Goal: Task Accomplishment & Management: Manage account settings

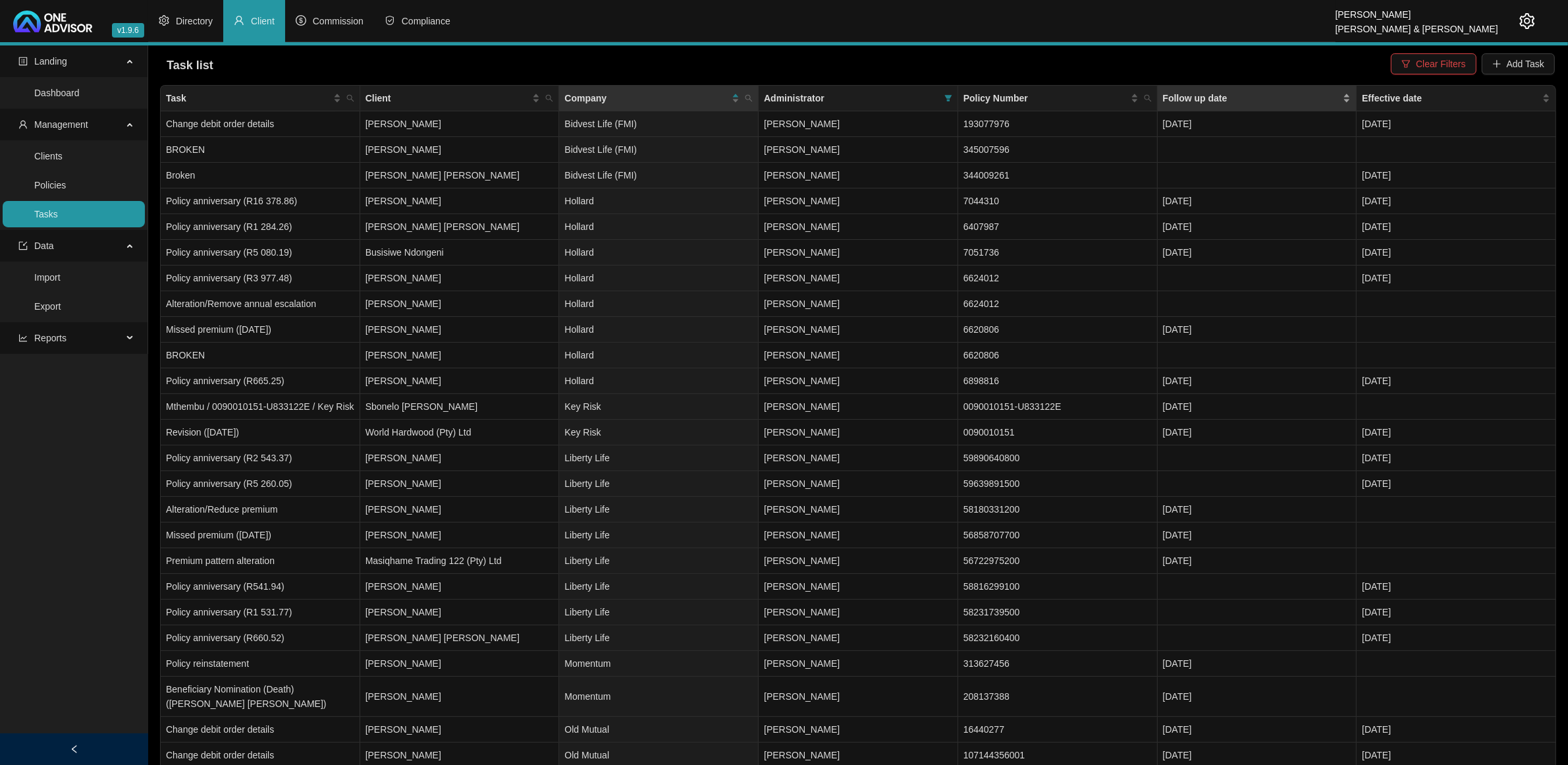
click at [1351, 93] on div "Follow up date" at bounding box center [1257, 98] width 189 height 15
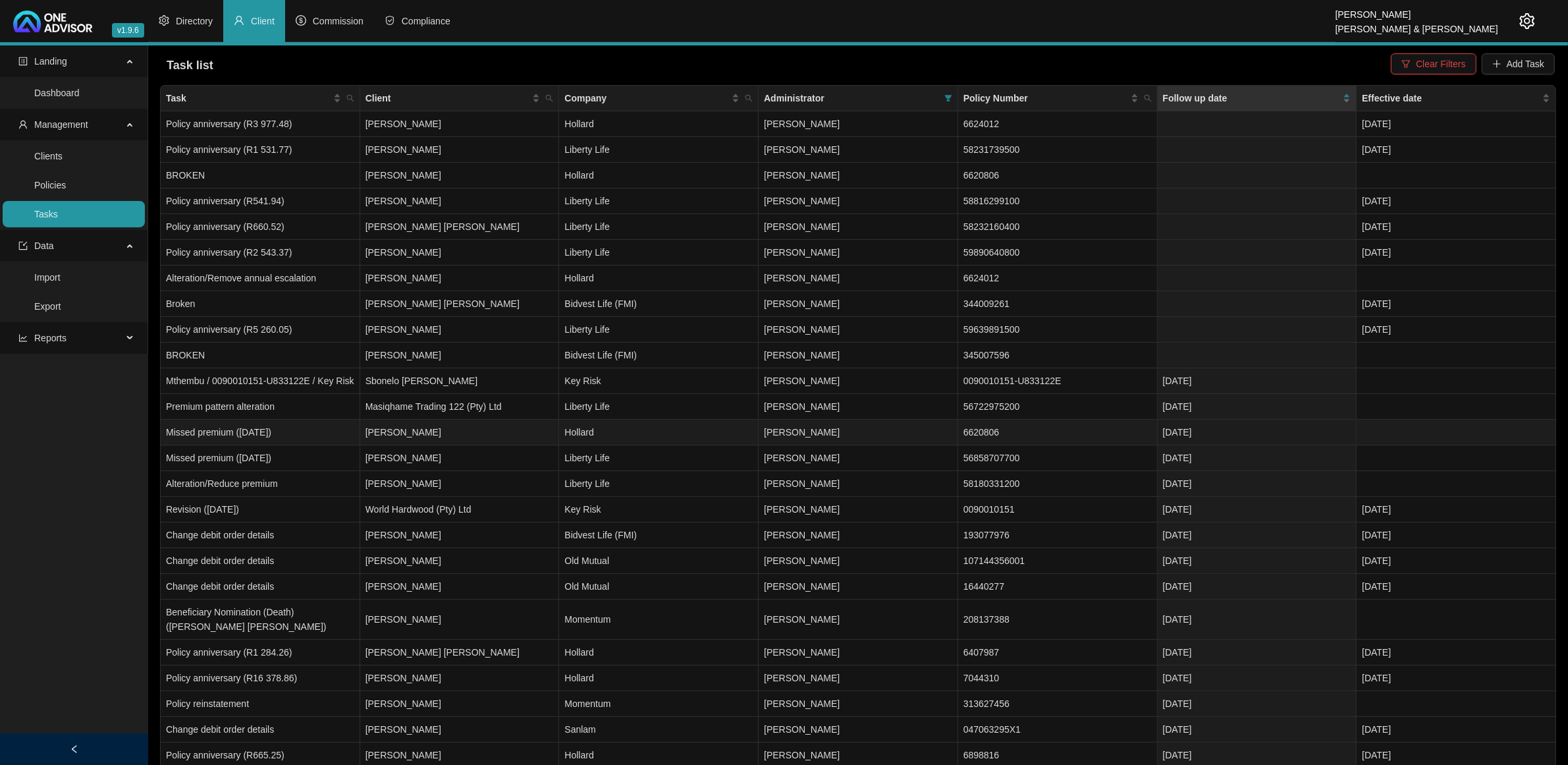
click at [1192, 433] on td "[DATE]" at bounding box center [1258, 432] width 200 height 26
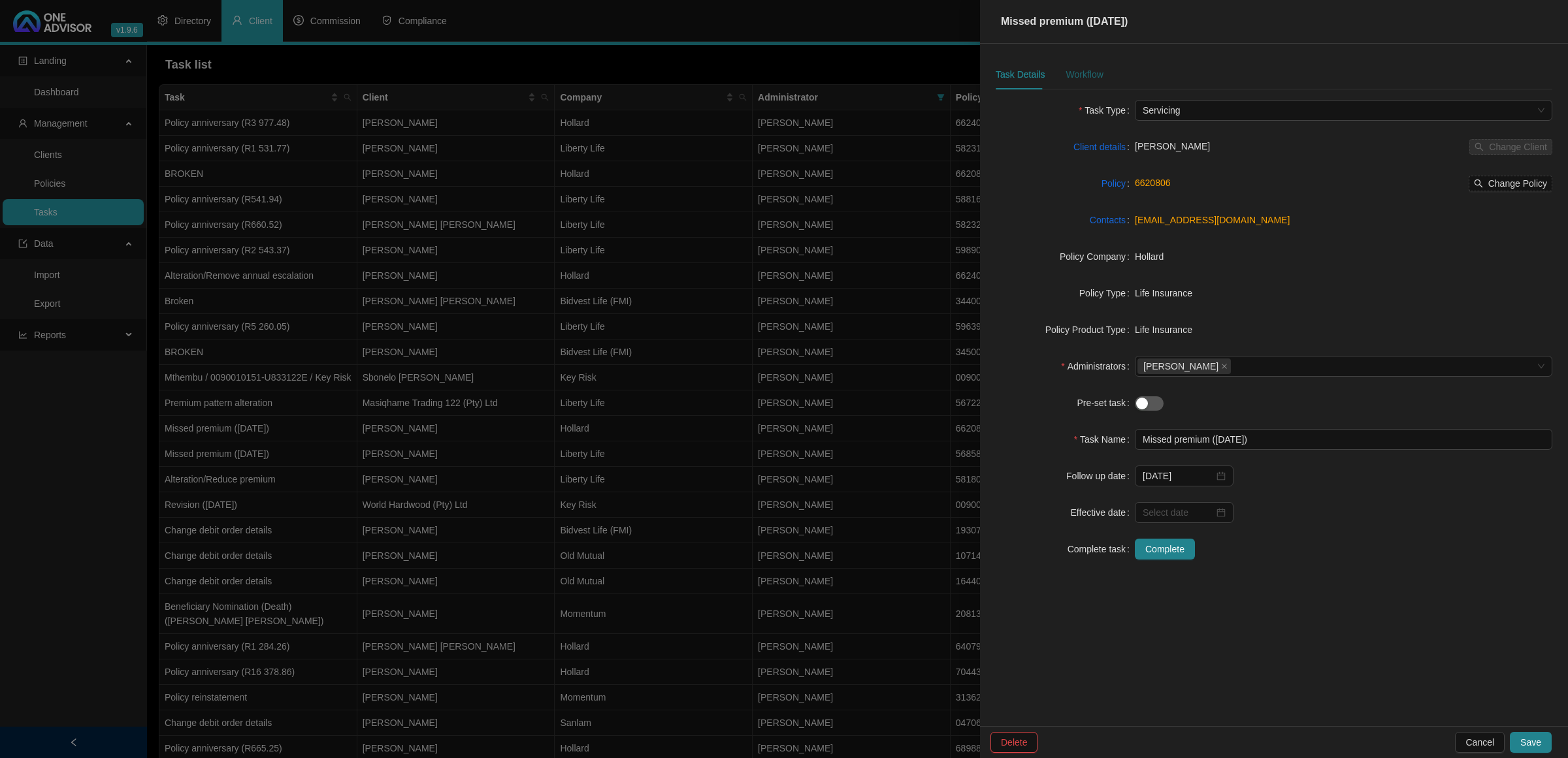
click at [1088, 79] on div "Workflow" at bounding box center [1084, 74] width 37 height 15
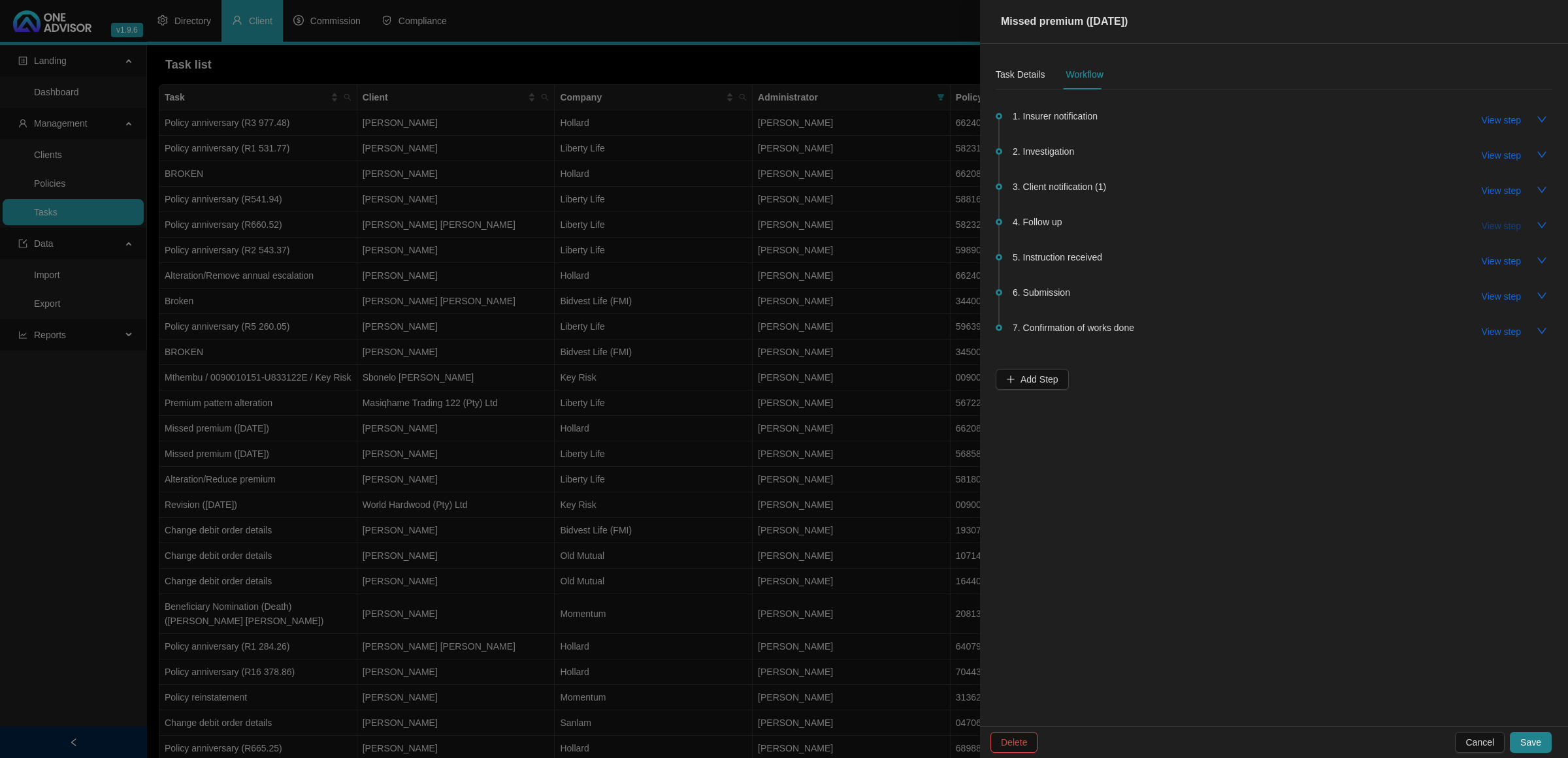
click at [1506, 226] on span "View step" at bounding box center [1502, 226] width 39 height 15
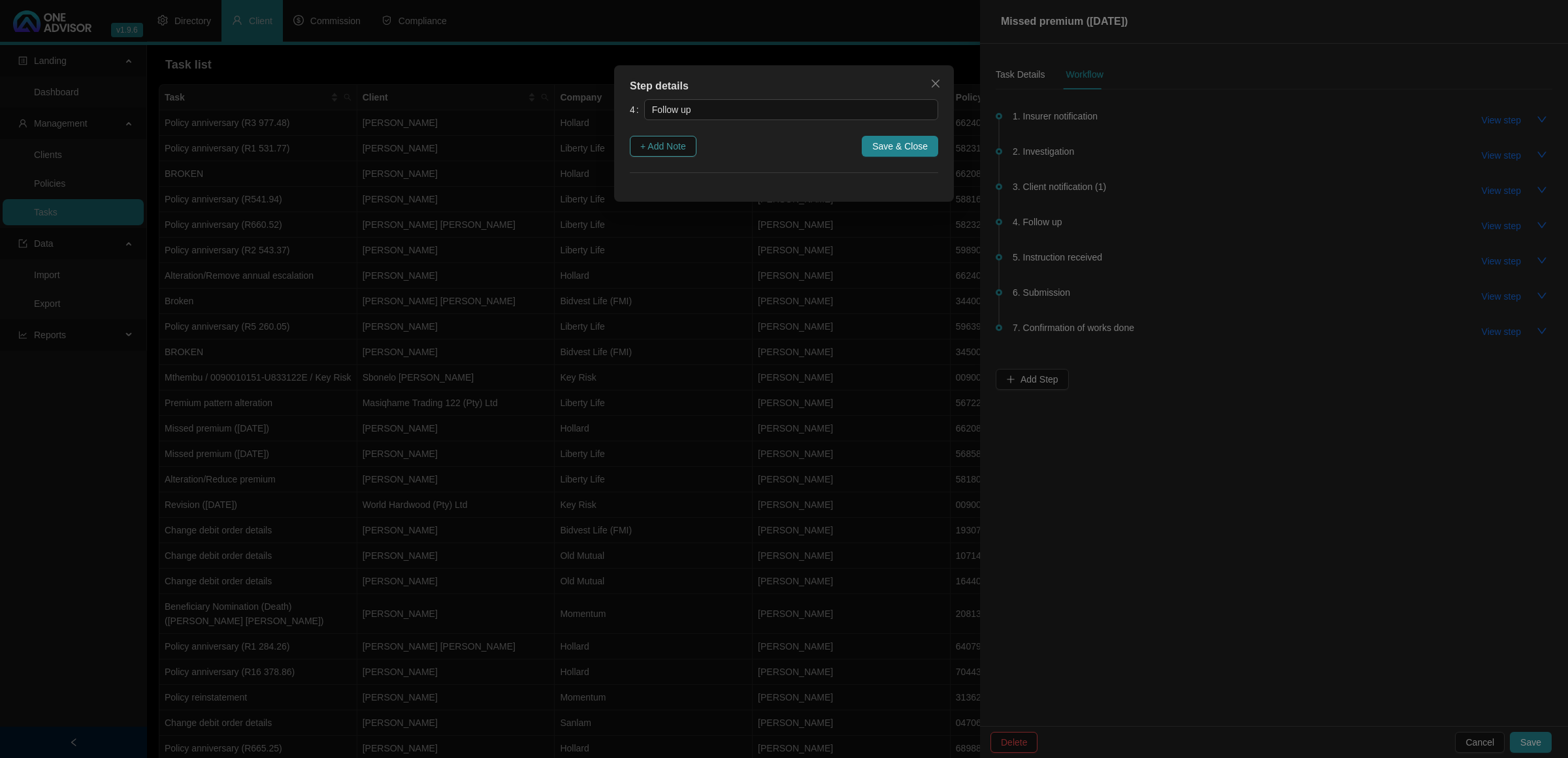
click at [667, 141] on span "+ Add Note" at bounding box center [663, 146] width 46 height 15
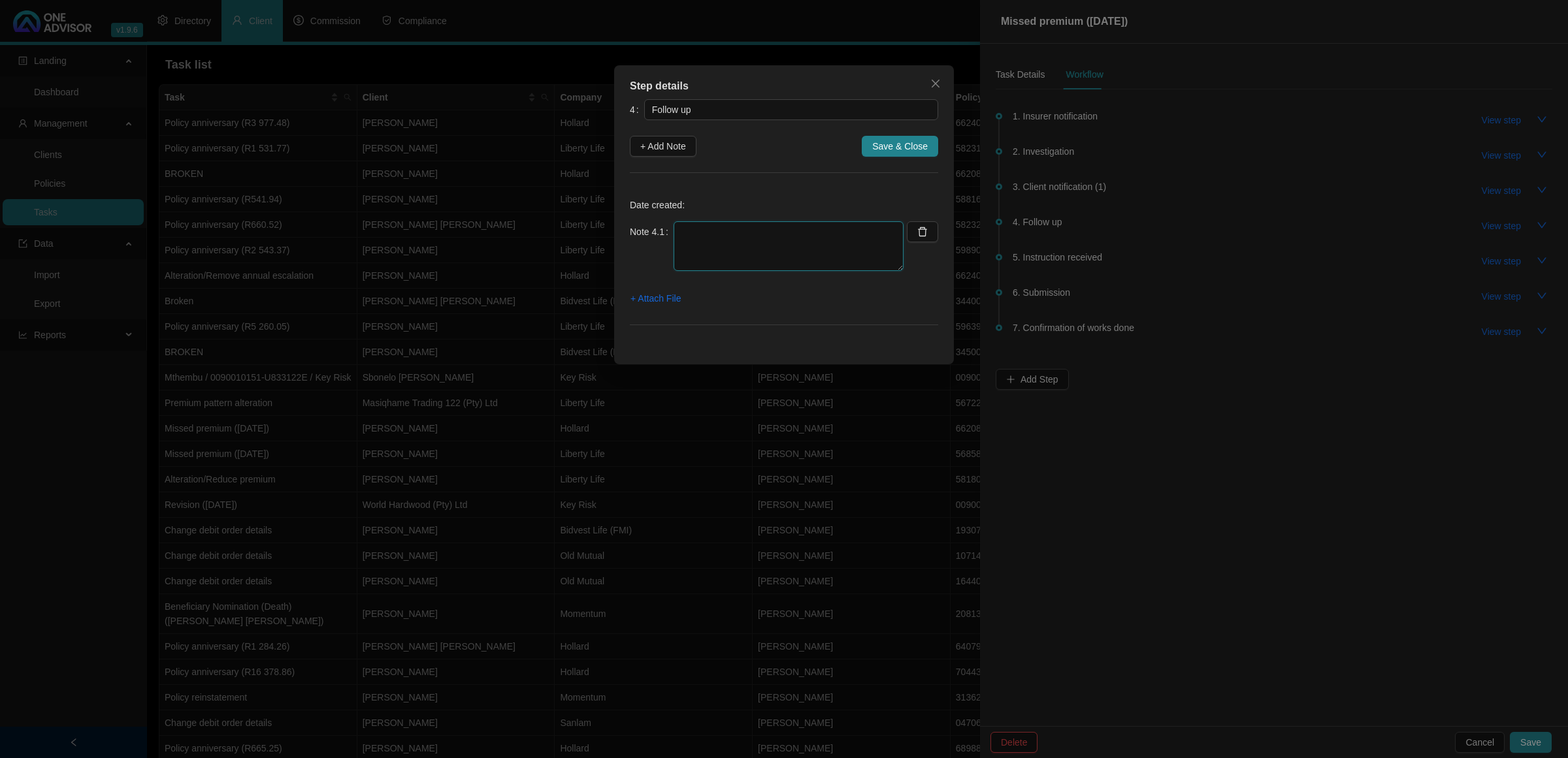
click at [712, 243] on textarea at bounding box center [788, 246] width 230 height 49
type textarea "1"
click at [1157, 137] on div "Step details 4 Follow up + Add Note Save & Close Date created: Note 4.1 + Attac…" at bounding box center [784, 379] width 1568 height 758
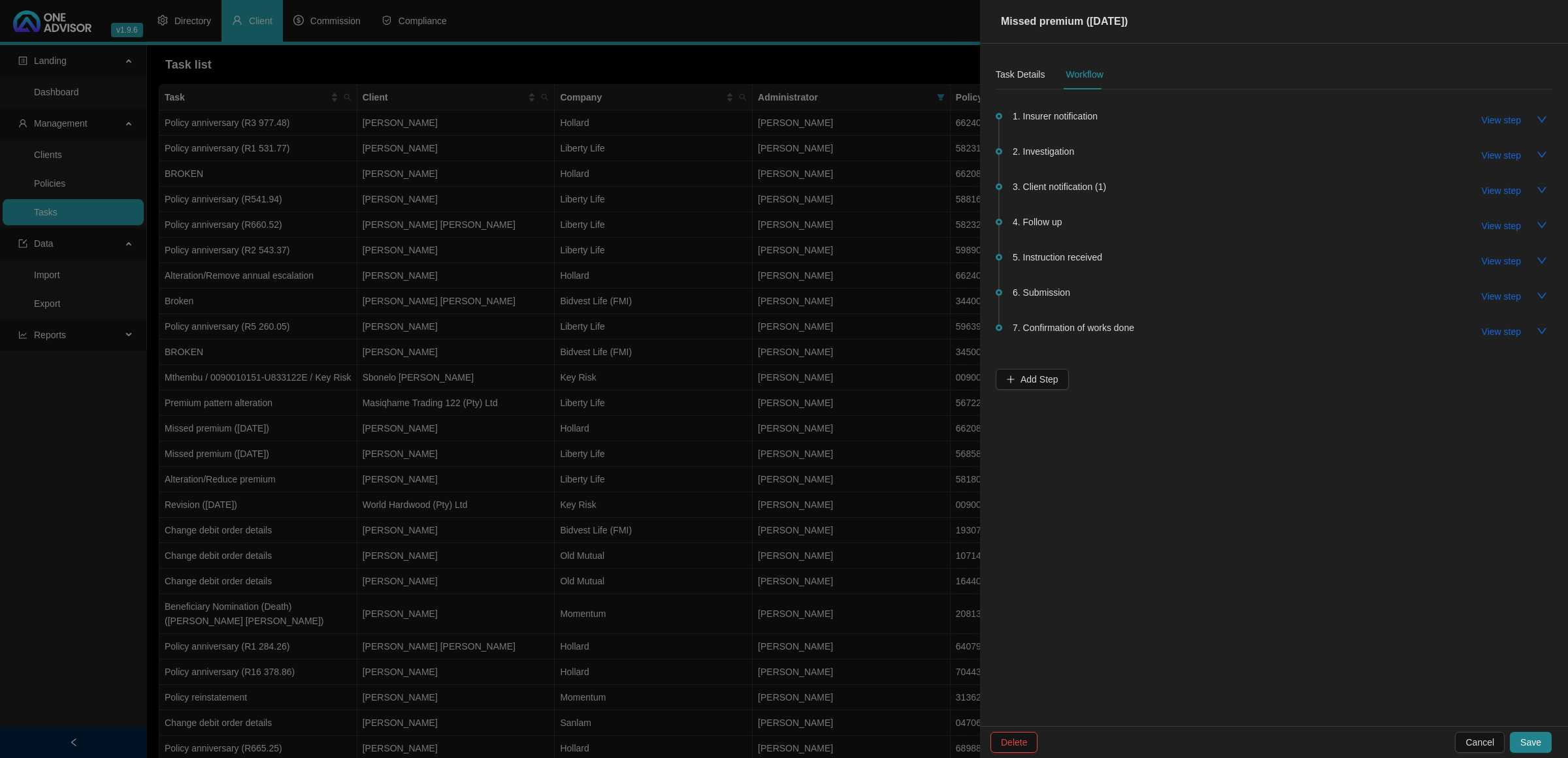
click at [1092, 184] on span "3. Client notification (1)" at bounding box center [1059, 186] width 94 height 15
click at [1487, 182] on button "View step" at bounding box center [1502, 190] width 60 height 21
type input "Client notification (1)"
type textarea "[DATE] EMAILED CLIENT TO LET HIM KNOW AND WHAT OPTIONS ARE AVALIALBE"
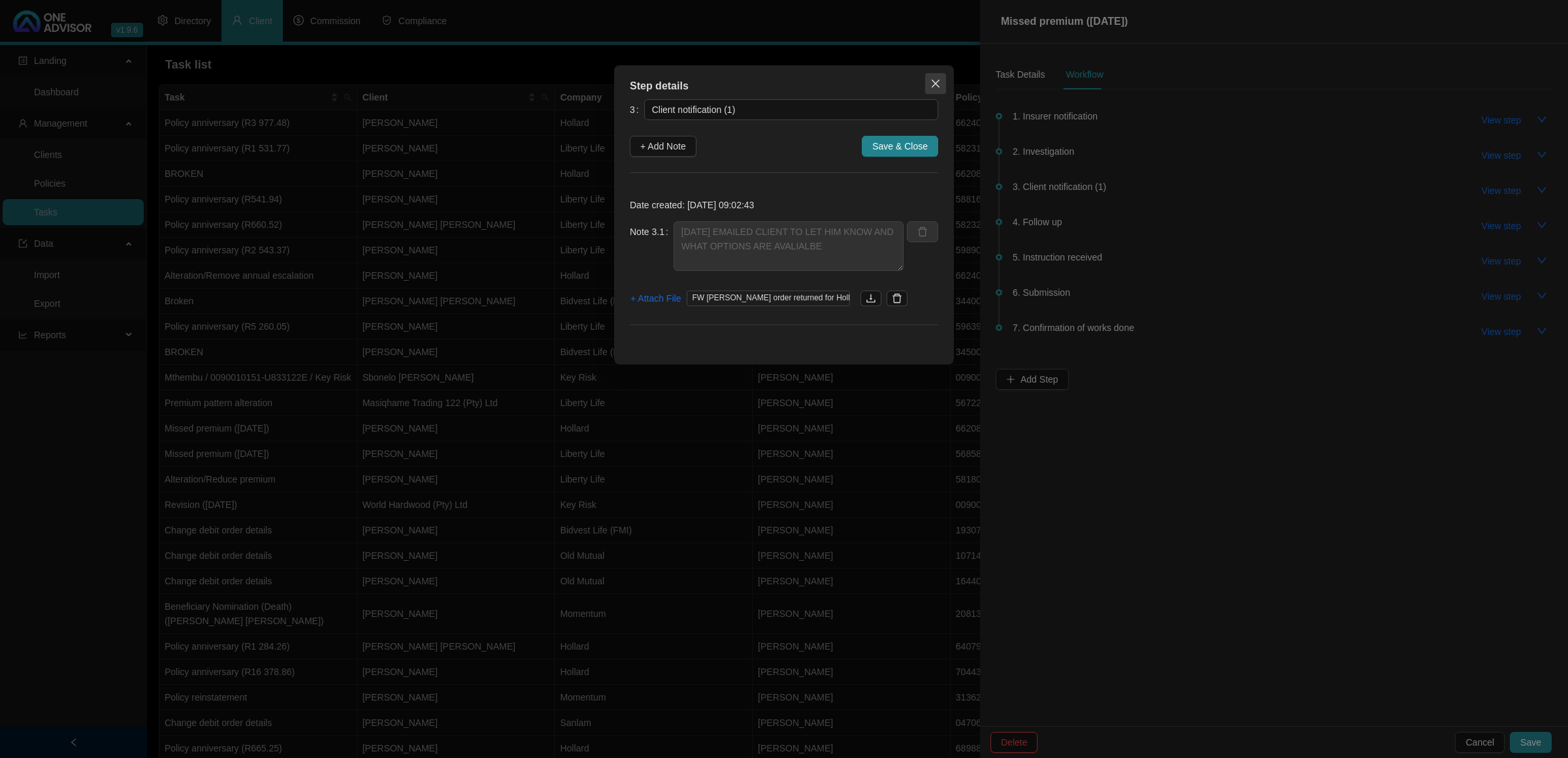
click at [939, 80] on icon "close" at bounding box center [936, 83] width 11 height 11
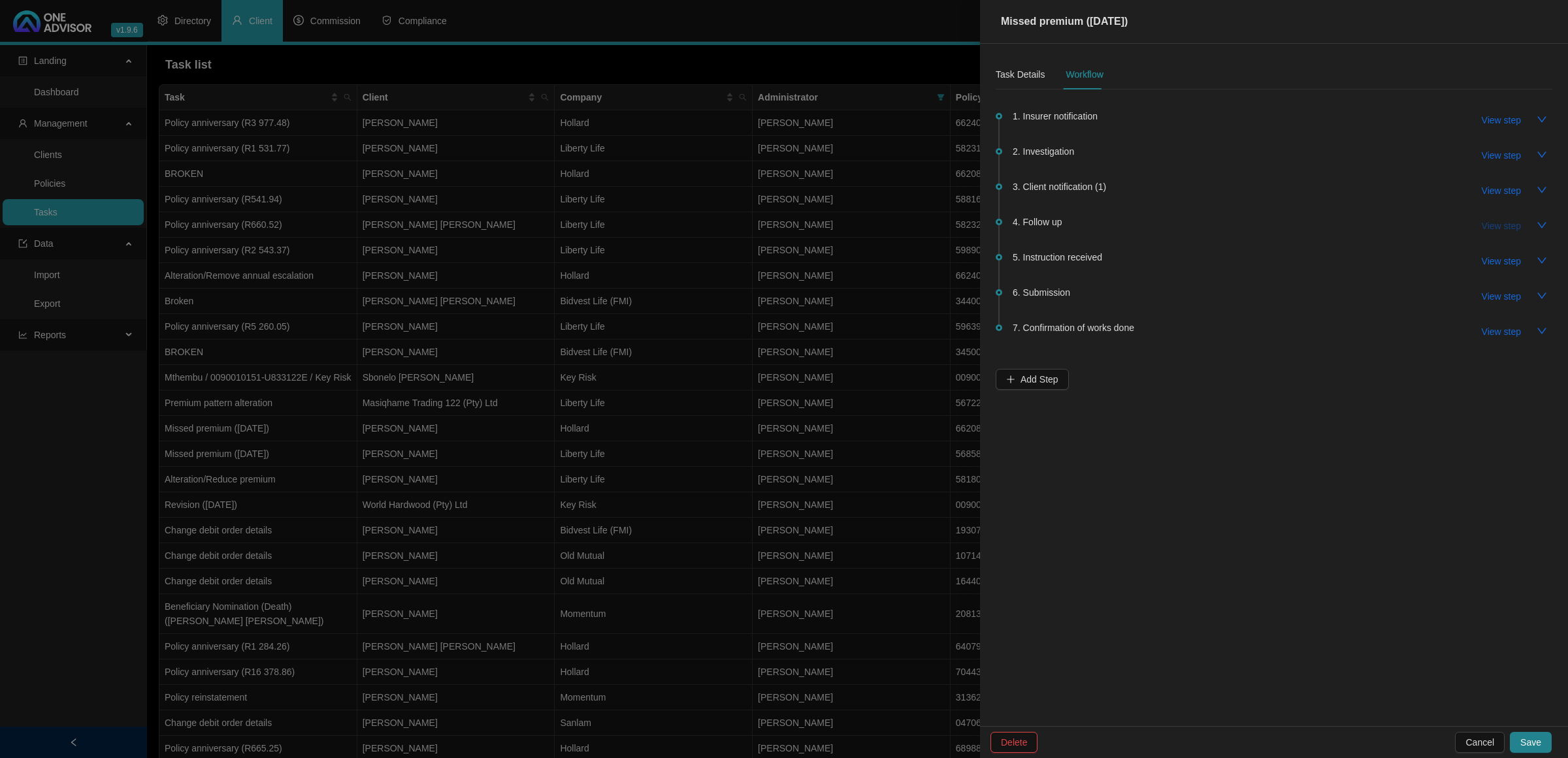
click at [1487, 224] on span "View step" at bounding box center [1502, 226] width 39 height 15
type input "Follow up"
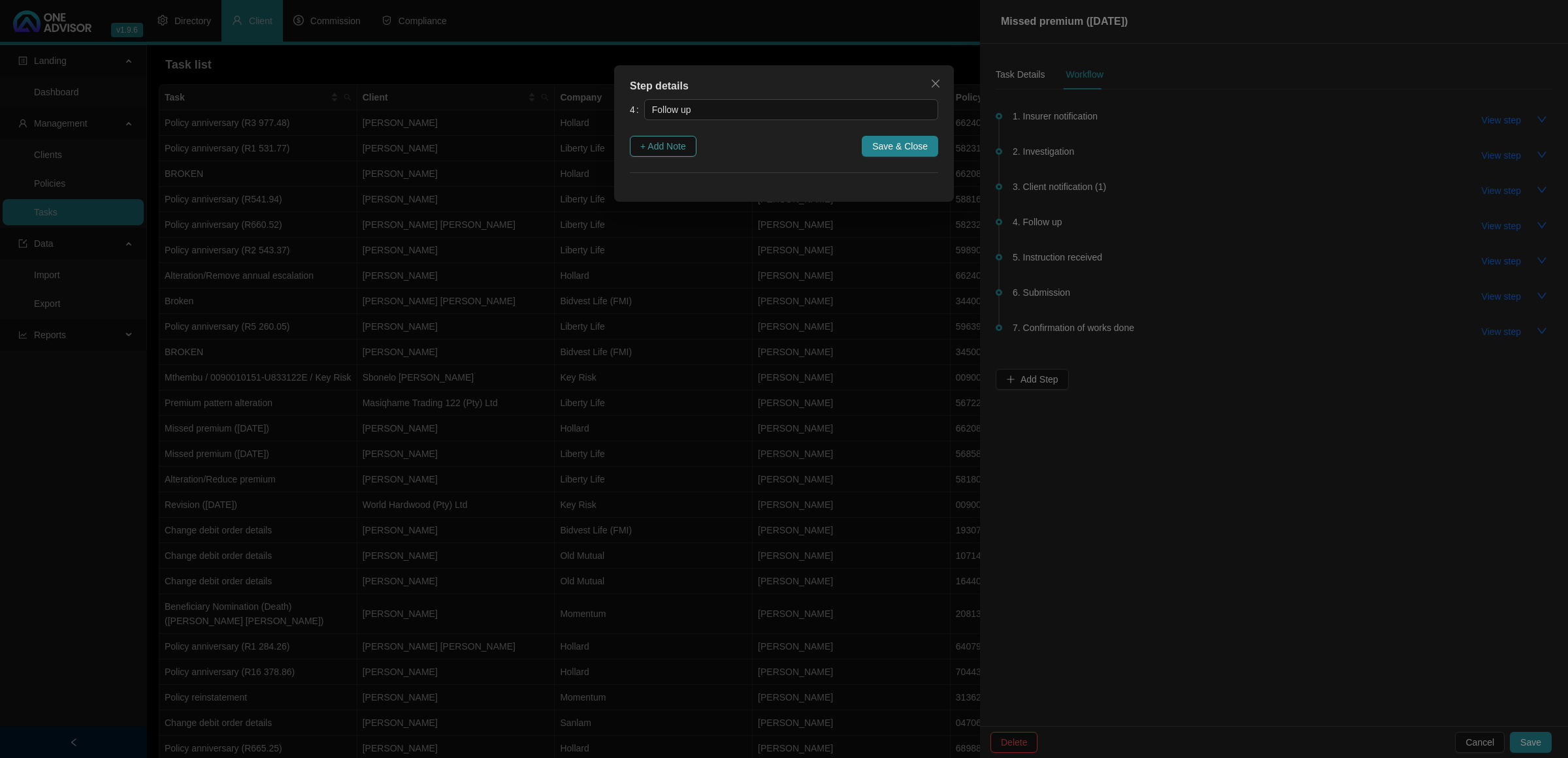
click at [664, 152] on span "+ Add Note" at bounding box center [663, 146] width 46 height 15
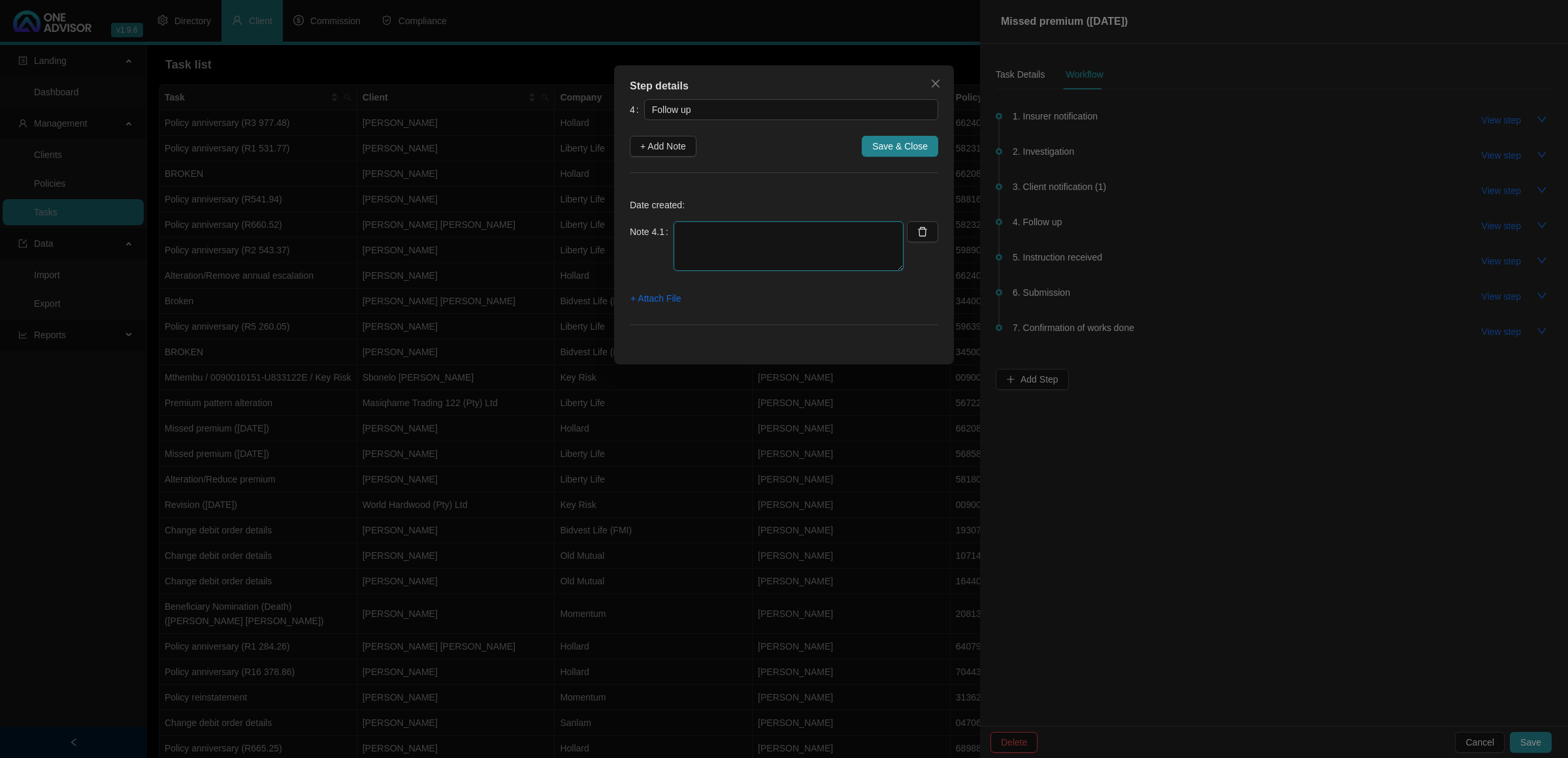
click at [727, 246] on textarea at bounding box center [788, 246] width 230 height 49
type textarea "[DATE] - SENT WHATSAPP TO CLIENT FOLLOWING UP ON EMAIL"
click at [680, 297] on span "+ Attach File" at bounding box center [655, 298] width 50 height 15
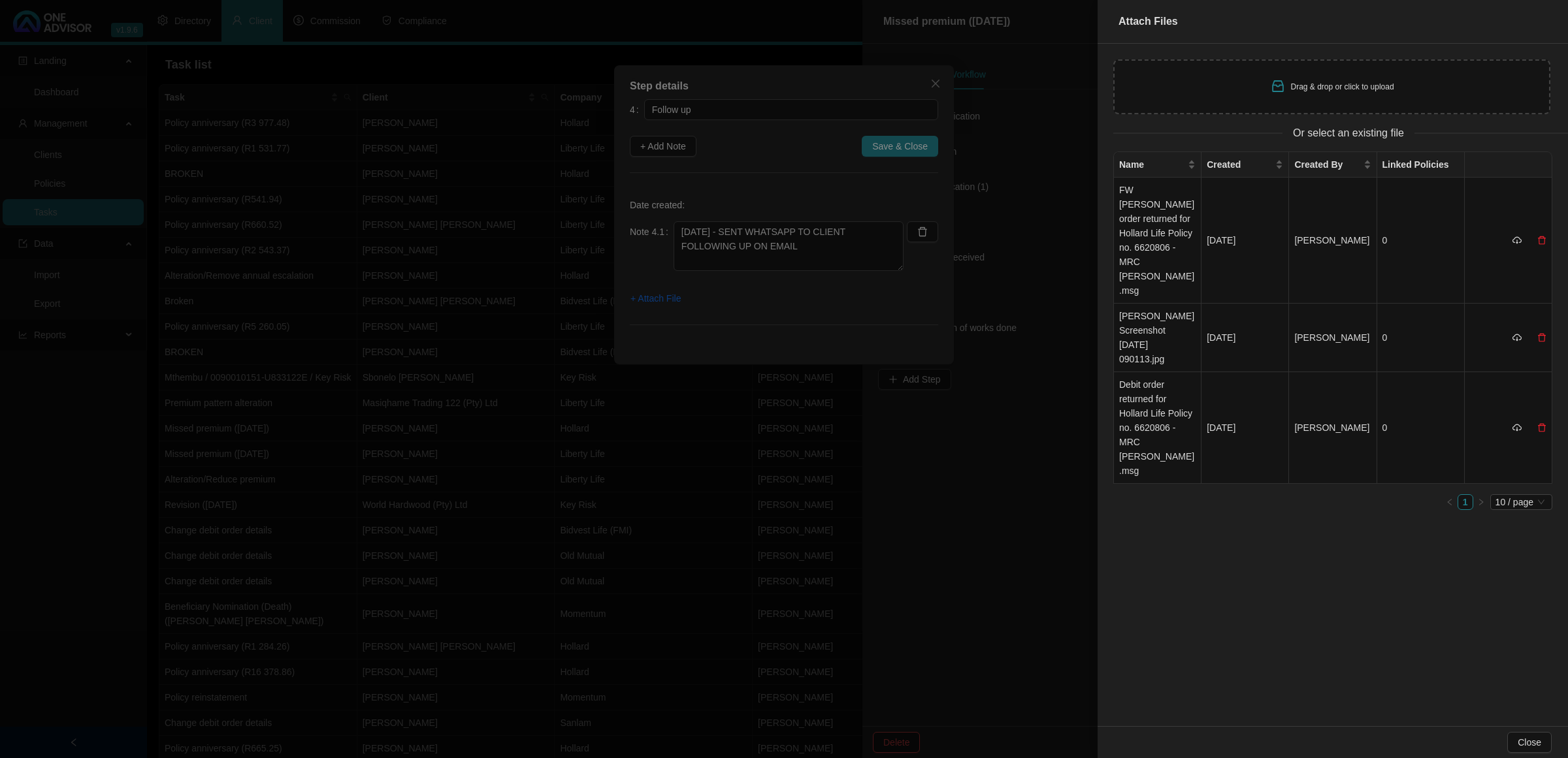
click at [1246, 73] on div "Drag & drop or click to upload" at bounding box center [1331, 87] width 437 height 55
type input "C:\fakepath\[PERSON_NAME] Screenshot [DATE] 091333.jpg"
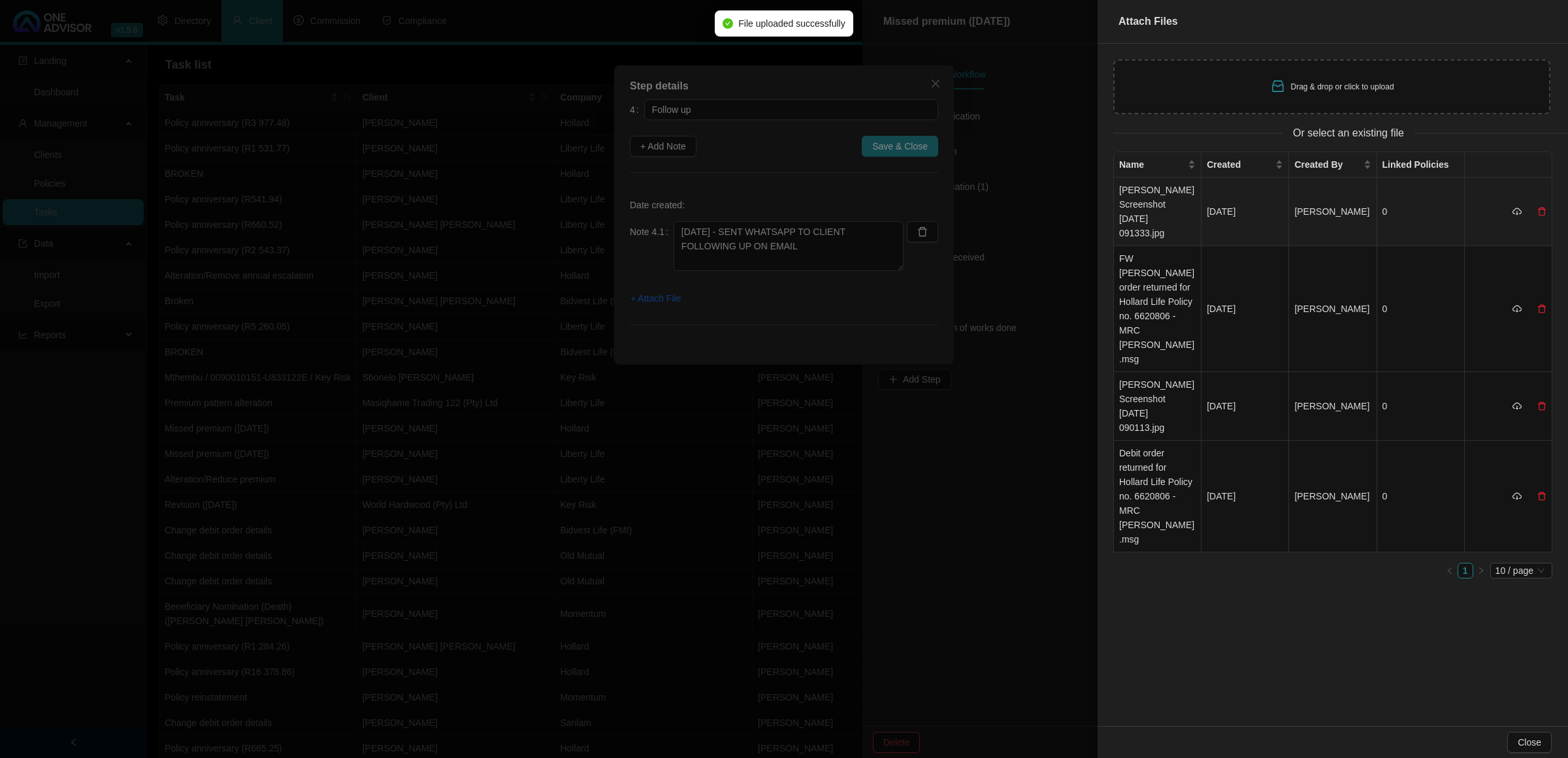
click at [1167, 200] on td "[PERSON_NAME] Screenshot [DATE] 091333.jpg" at bounding box center [1157, 212] width 87 height 69
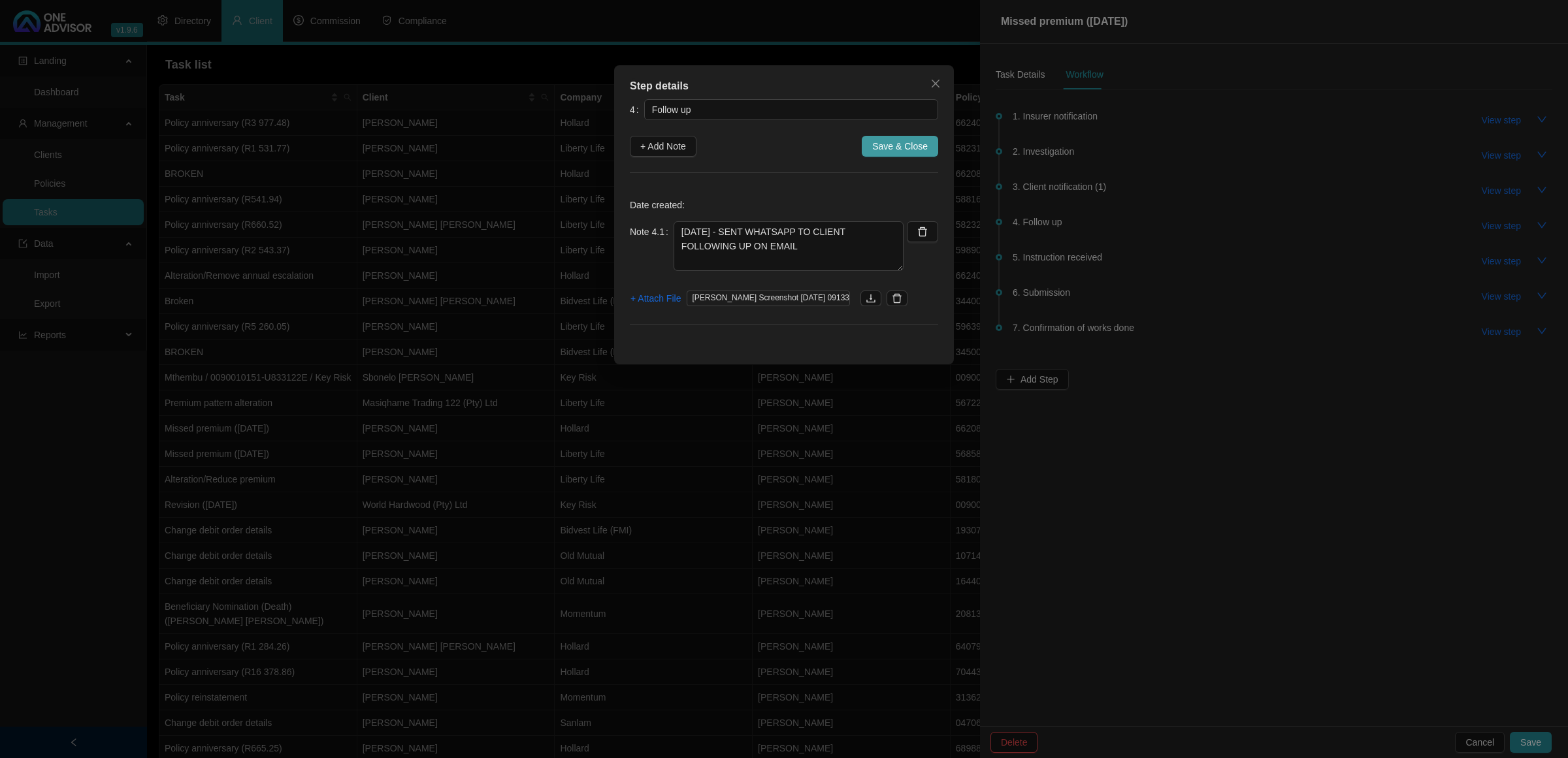
click at [877, 152] on span "Save & Close" at bounding box center [900, 146] width 56 height 15
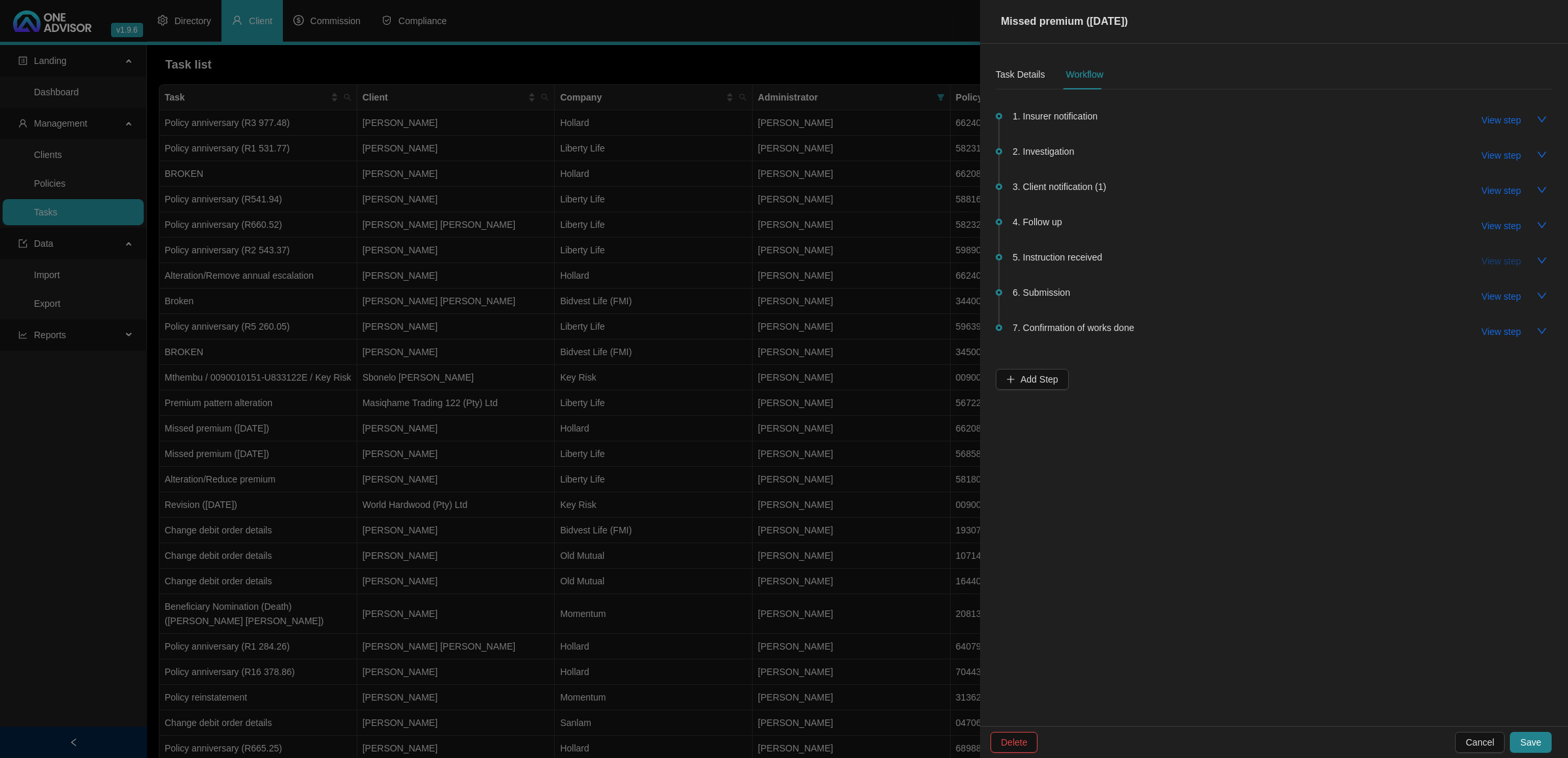
click at [1484, 259] on span "View step" at bounding box center [1502, 261] width 39 height 15
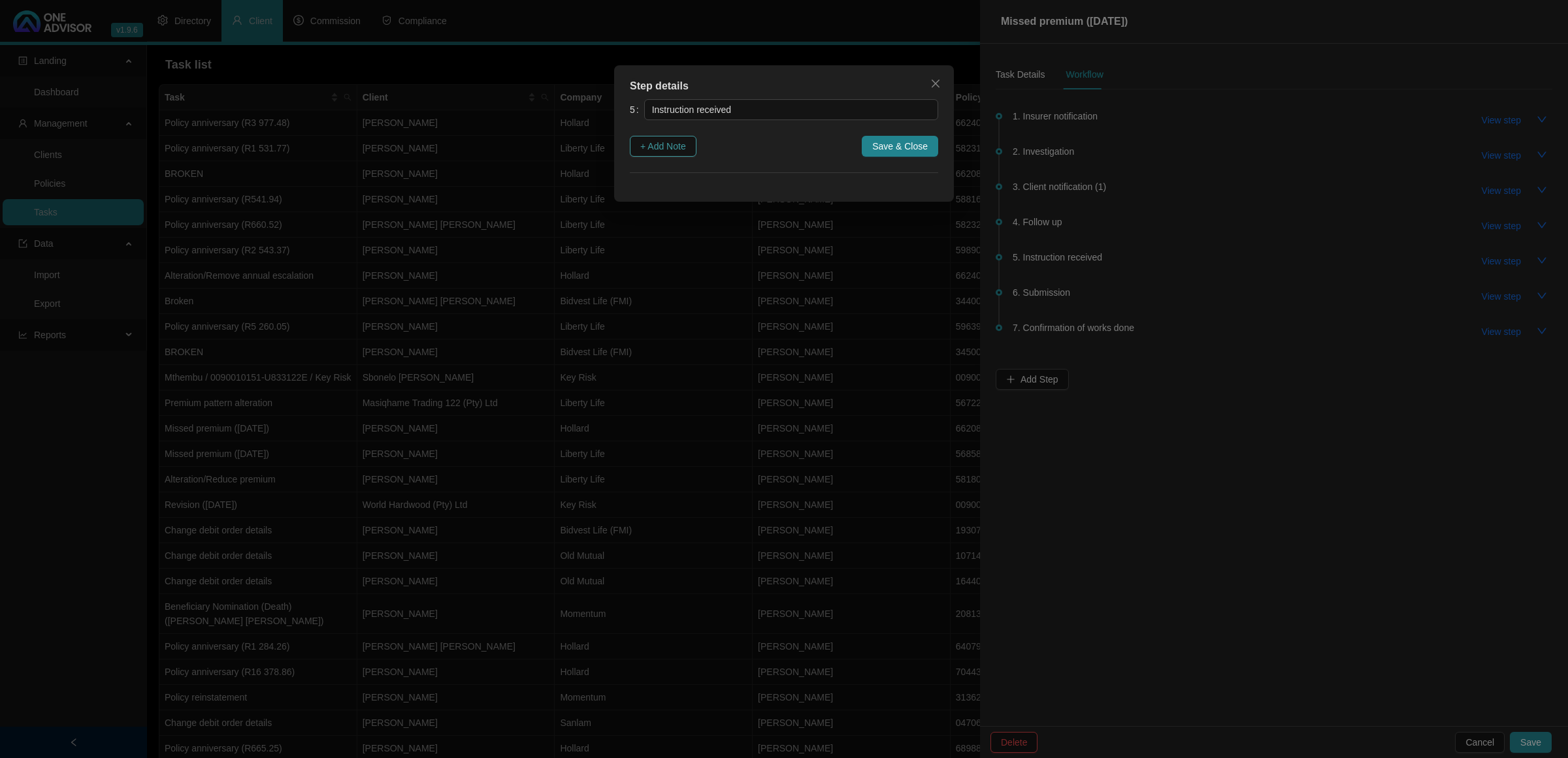
click at [660, 144] on span "+ Add Note" at bounding box center [663, 146] width 46 height 15
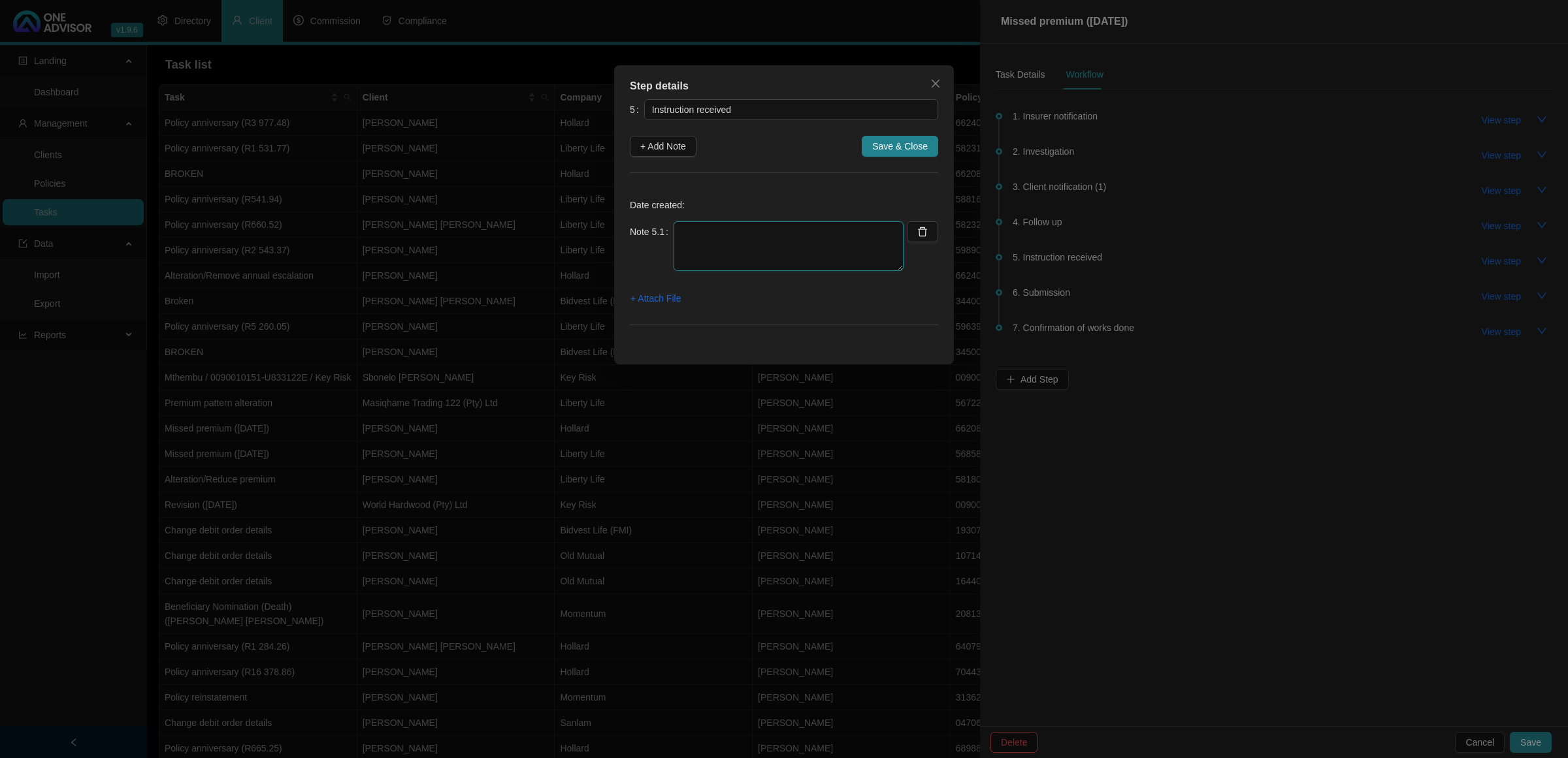
click at [850, 234] on textarea at bounding box center [788, 246] width 230 height 49
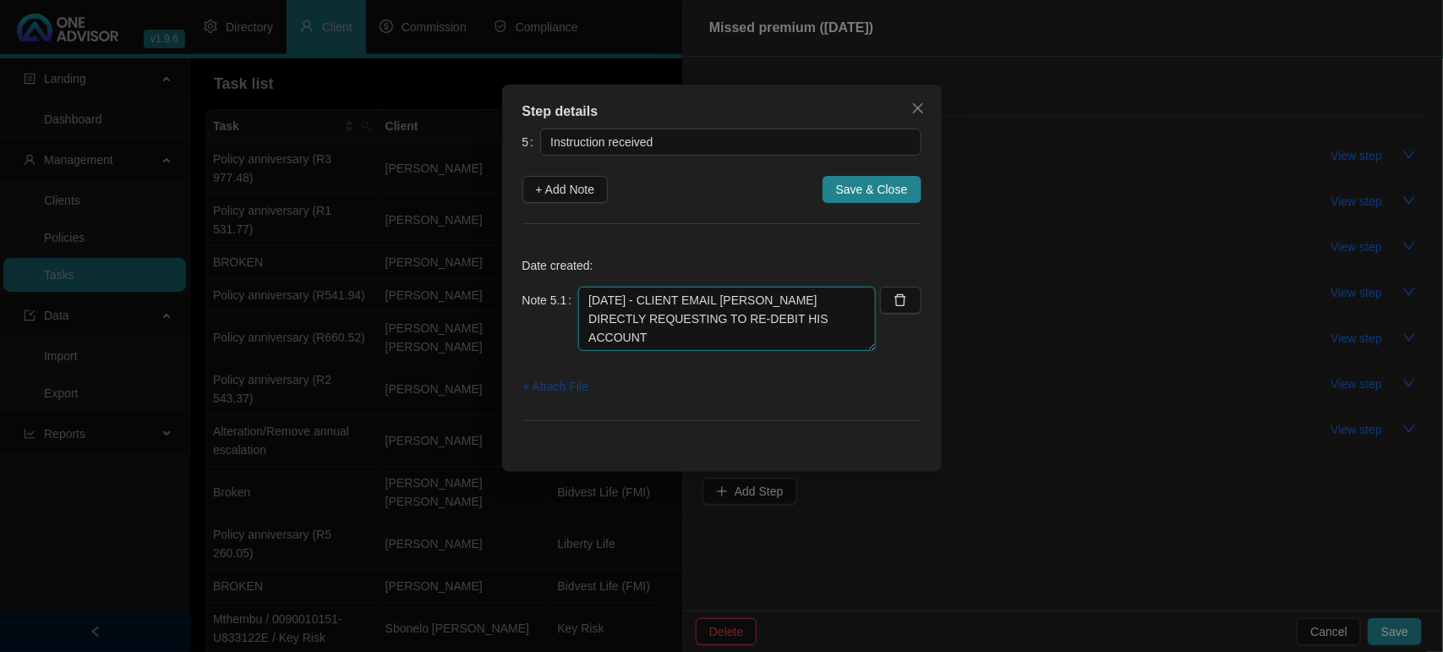
type textarea "[DATE] - CLIENT EMAIL [PERSON_NAME] DIRECTLY REQUESTING TO RE-DEBIT HIS ACCOUNT"
click at [571, 387] on span "+ Attach File" at bounding box center [555, 386] width 65 height 19
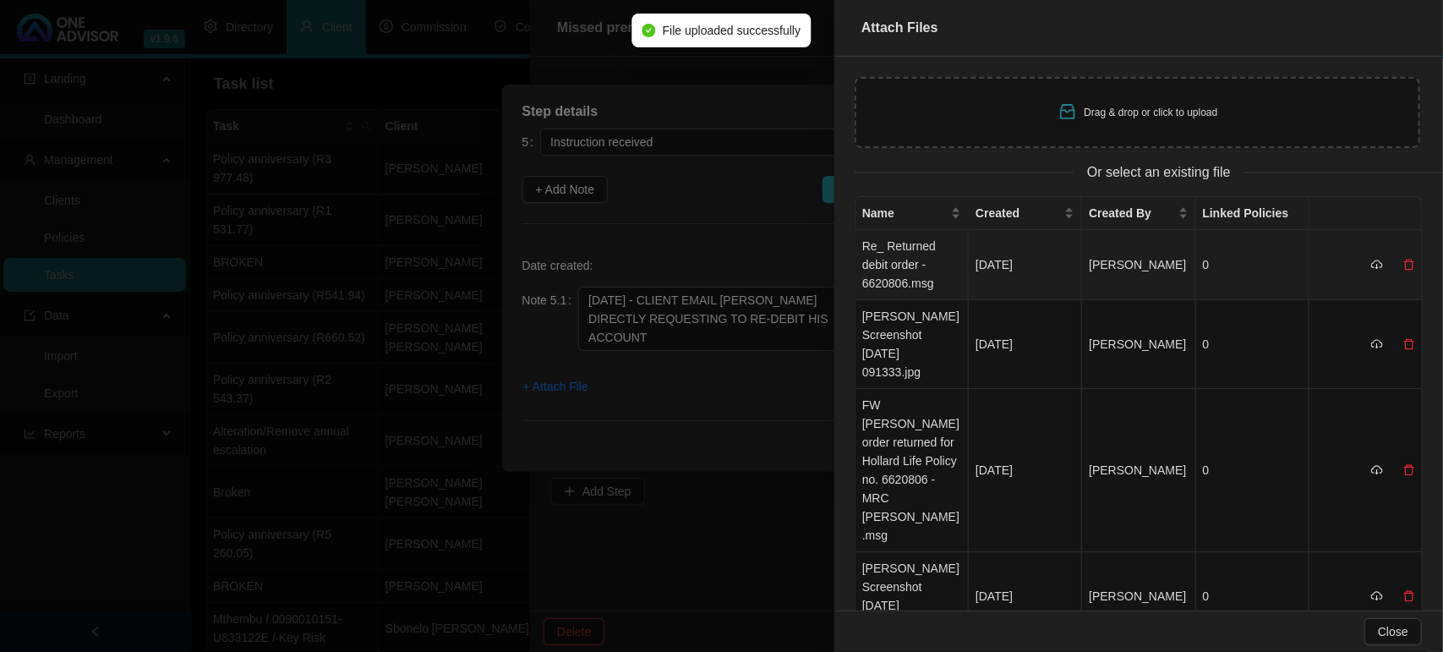
click at [897, 275] on td "Re_ Returned debit order - 6620806.msg" at bounding box center [911, 265] width 113 height 70
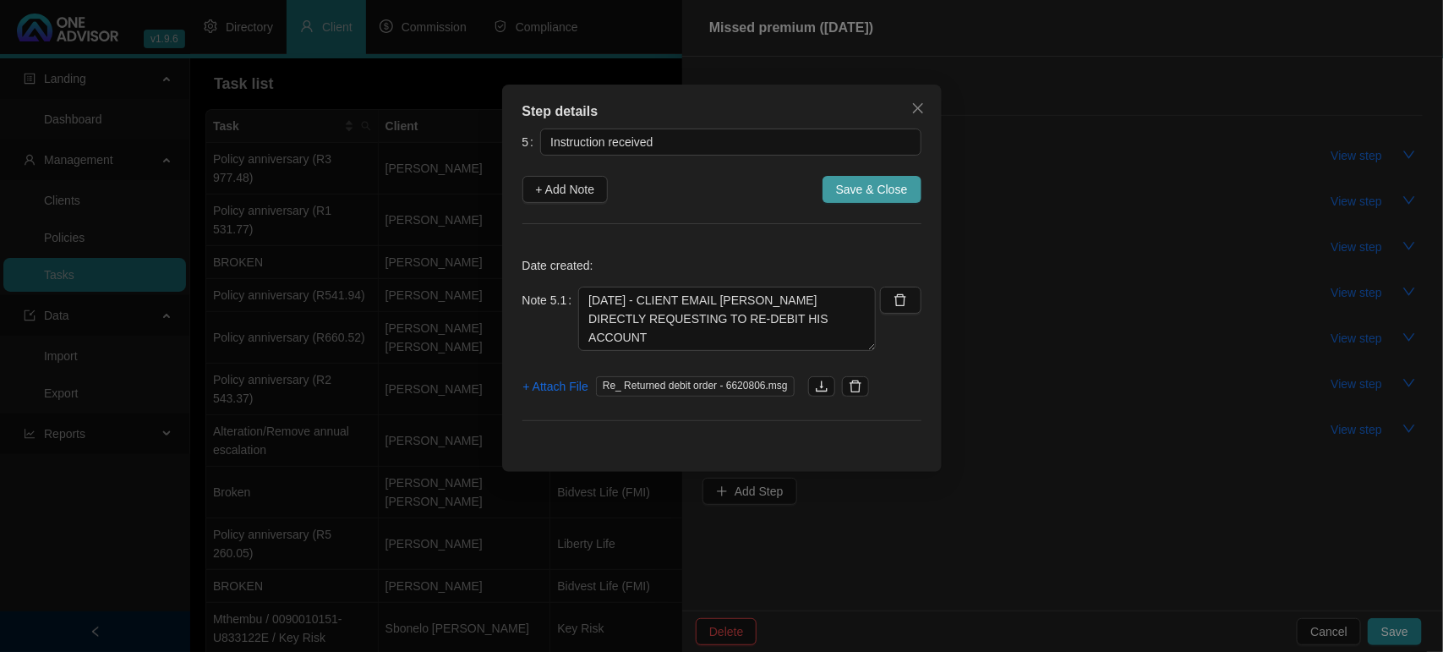
click at [852, 195] on span "Save & Close" at bounding box center [872, 189] width 72 height 19
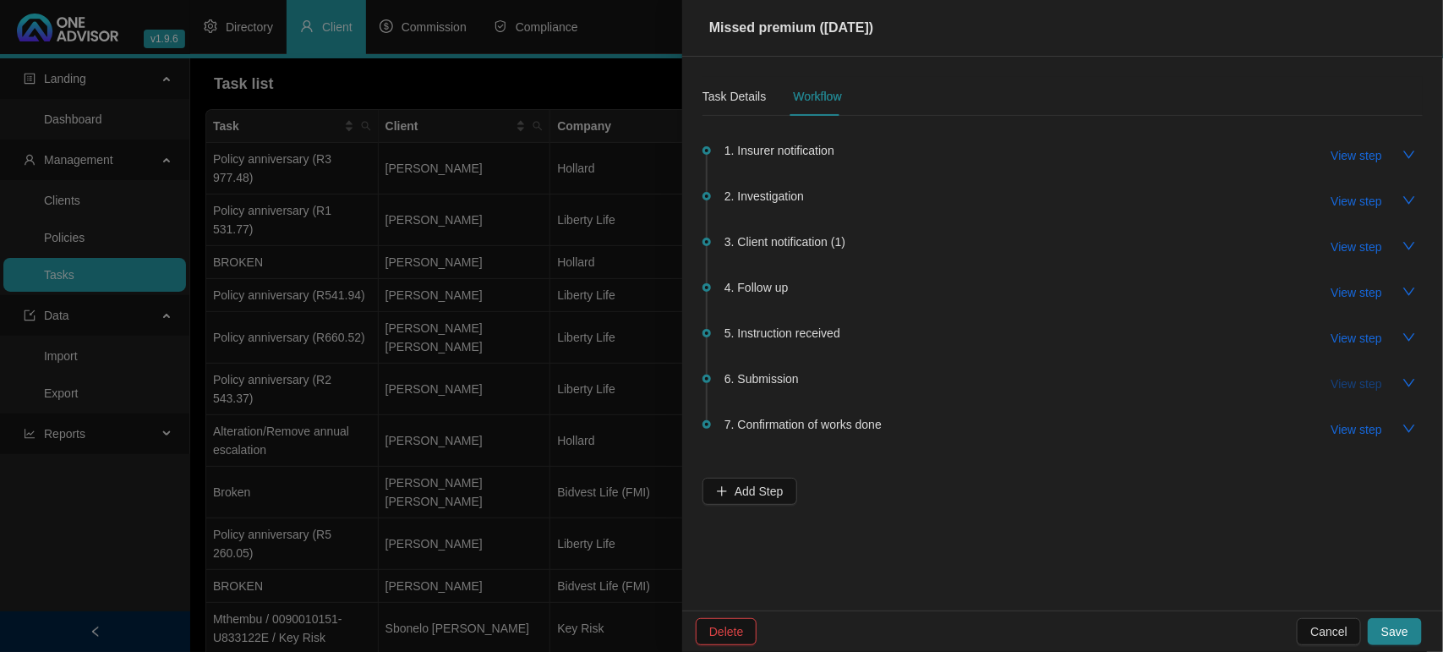
click at [1366, 382] on span "View step" at bounding box center [1356, 383] width 51 height 19
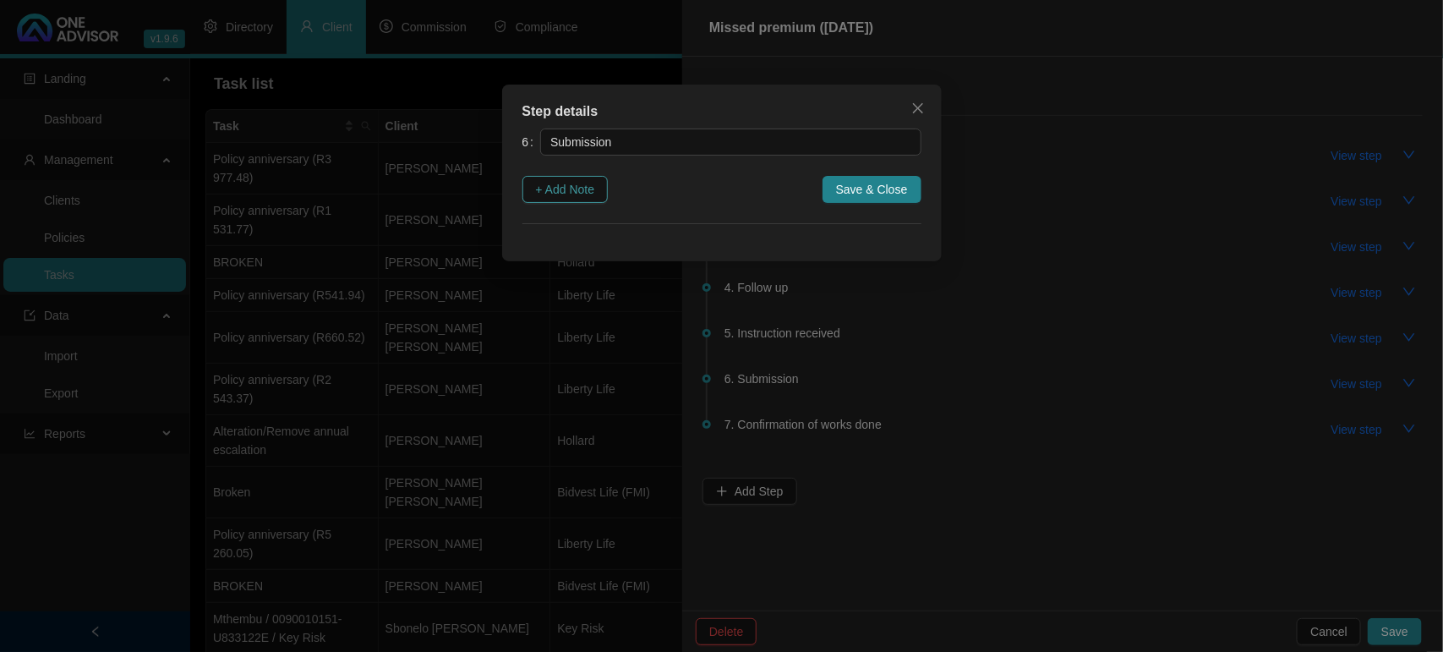
click at [560, 190] on span "+ Add Note" at bounding box center [565, 189] width 59 height 19
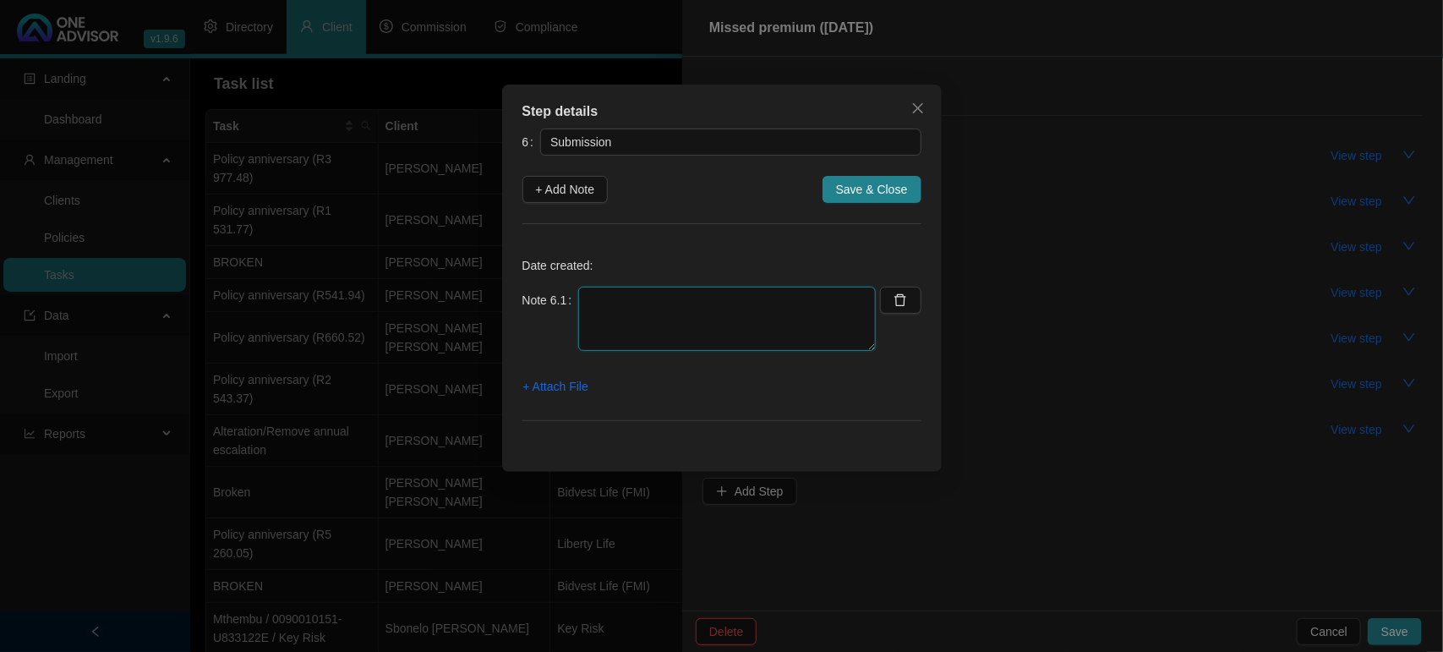
click at [670, 307] on textarea at bounding box center [726, 318] width 297 height 64
type textarea "0"
type textarea "[DATE] CLIENT SENT INSTRUCTION DIRECTLY TO HOLLARD TO RE-DEBIT"
click at [556, 379] on span "+ Attach File" at bounding box center [555, 386] width 65 height 19
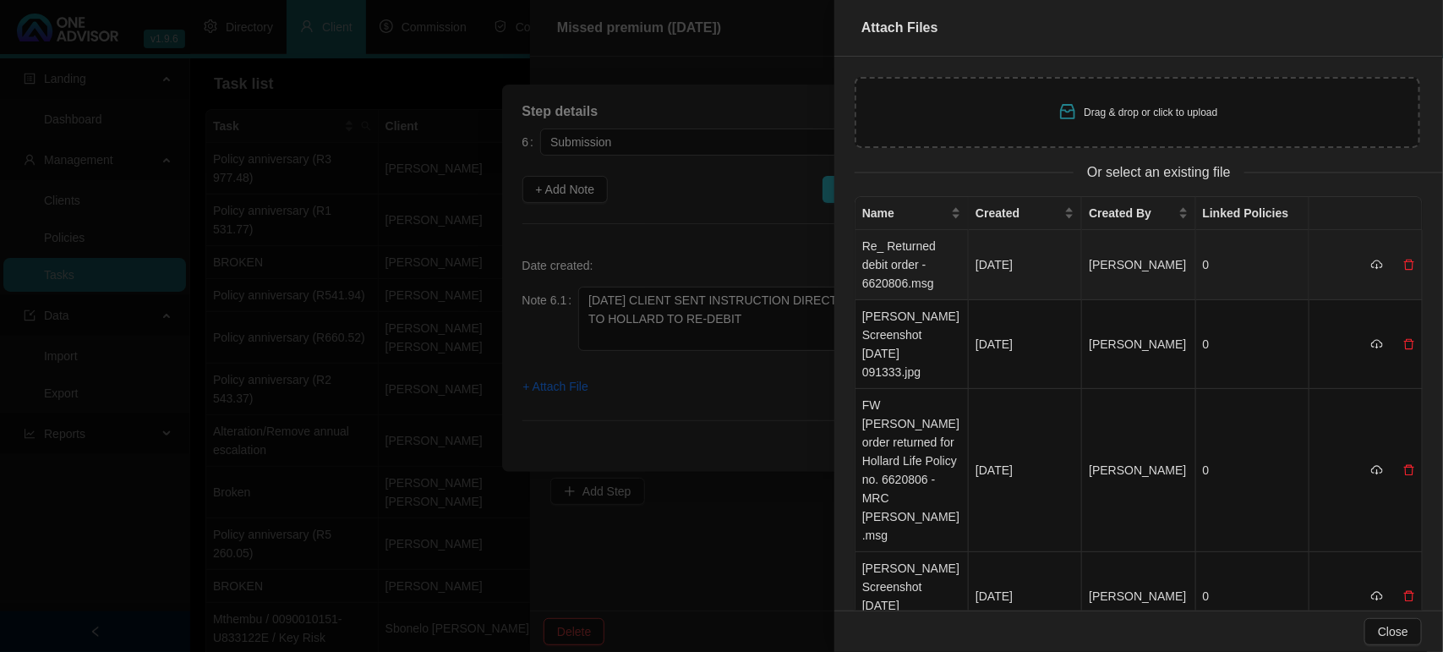
click at [910, 250] on td "Re_ Returned debit order - 6620806.msg" at bounding box center [911, 265] width 113 height 70
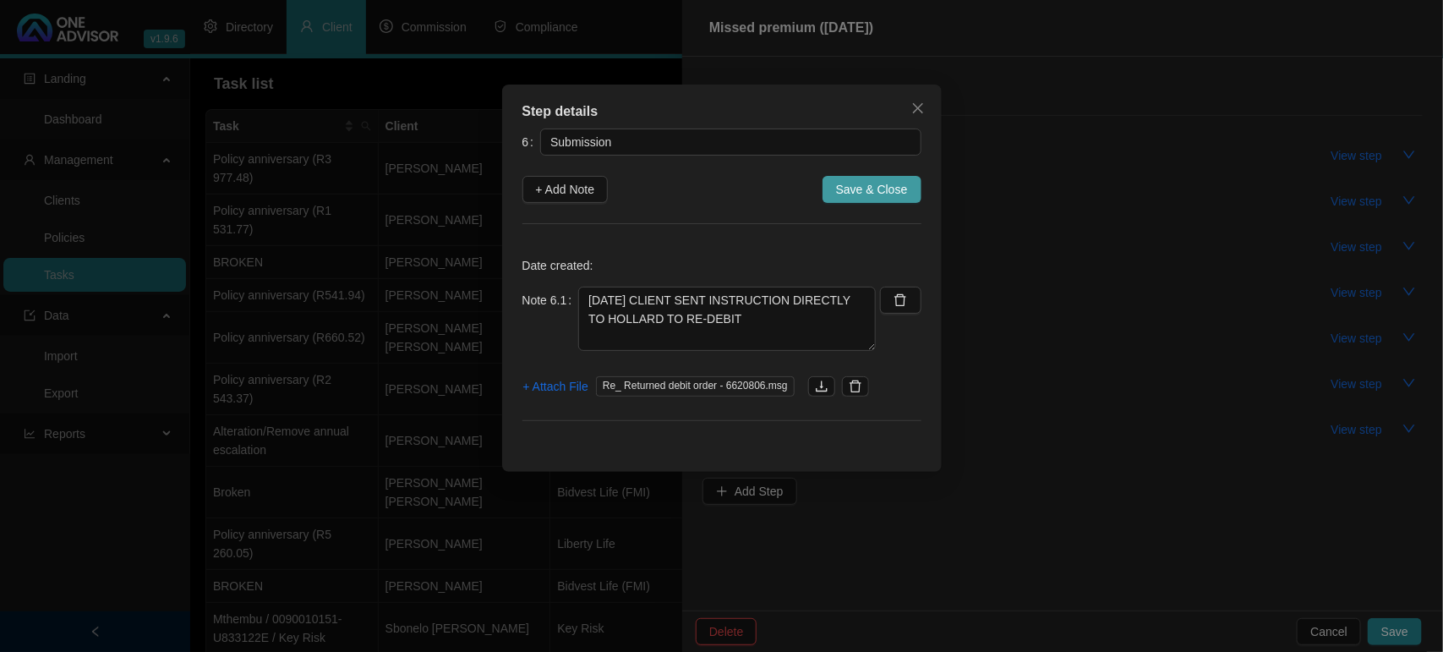
click at [875, 188] on span "Save & Close" at bounding box center [872, 189] width 72 height 19
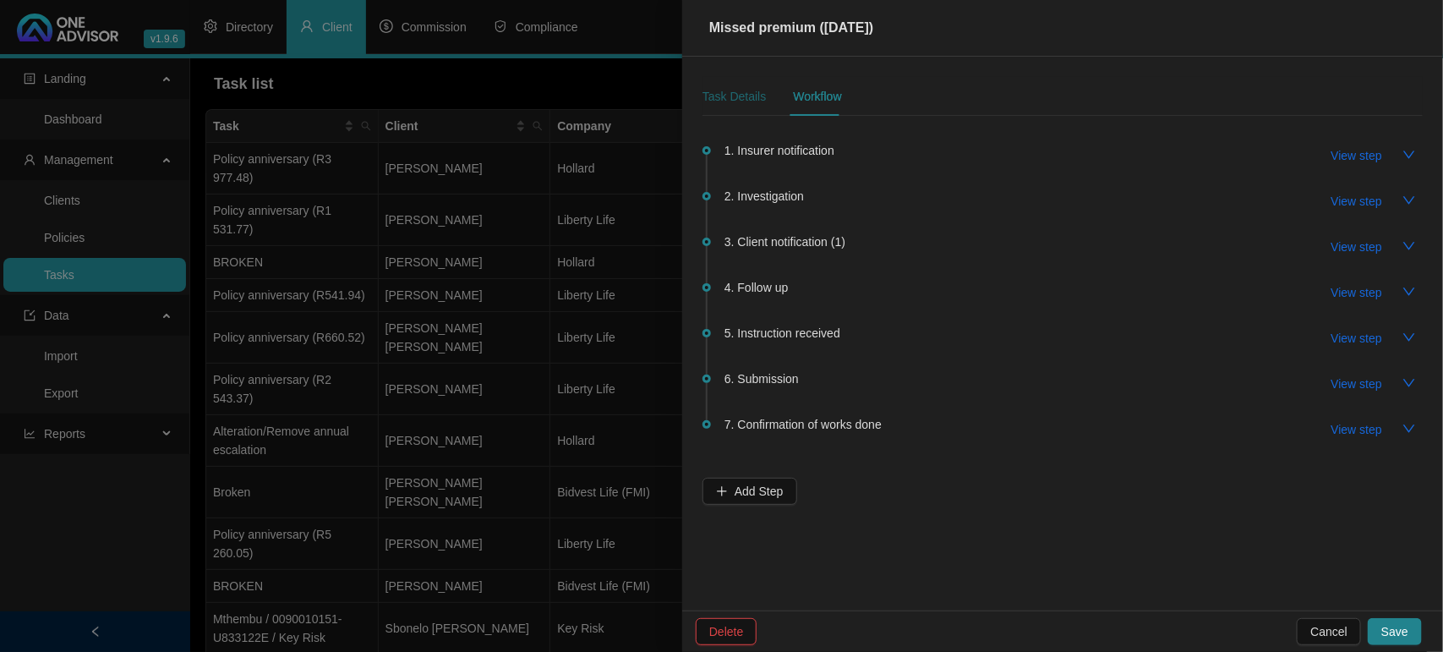
click at [729, 95] on div "Task Details" at bounding box center [733, 96] width 63 height 19
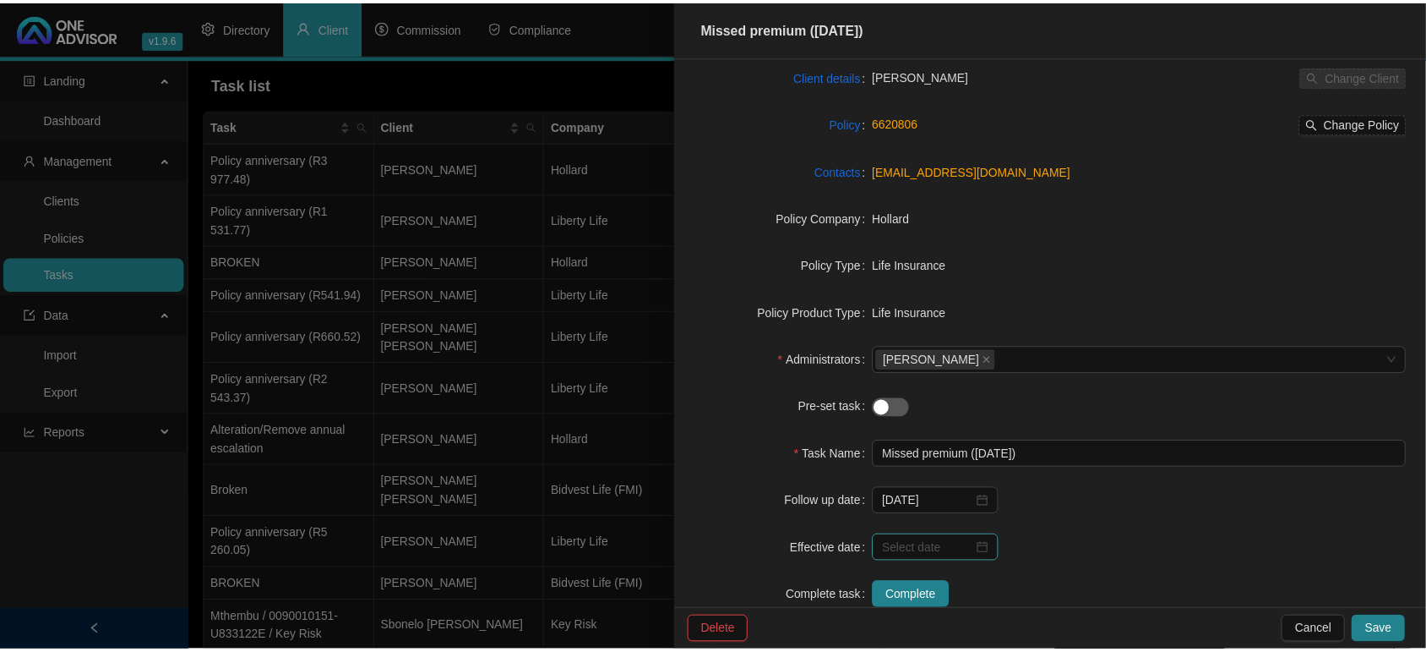
scroll to position [155, 0]
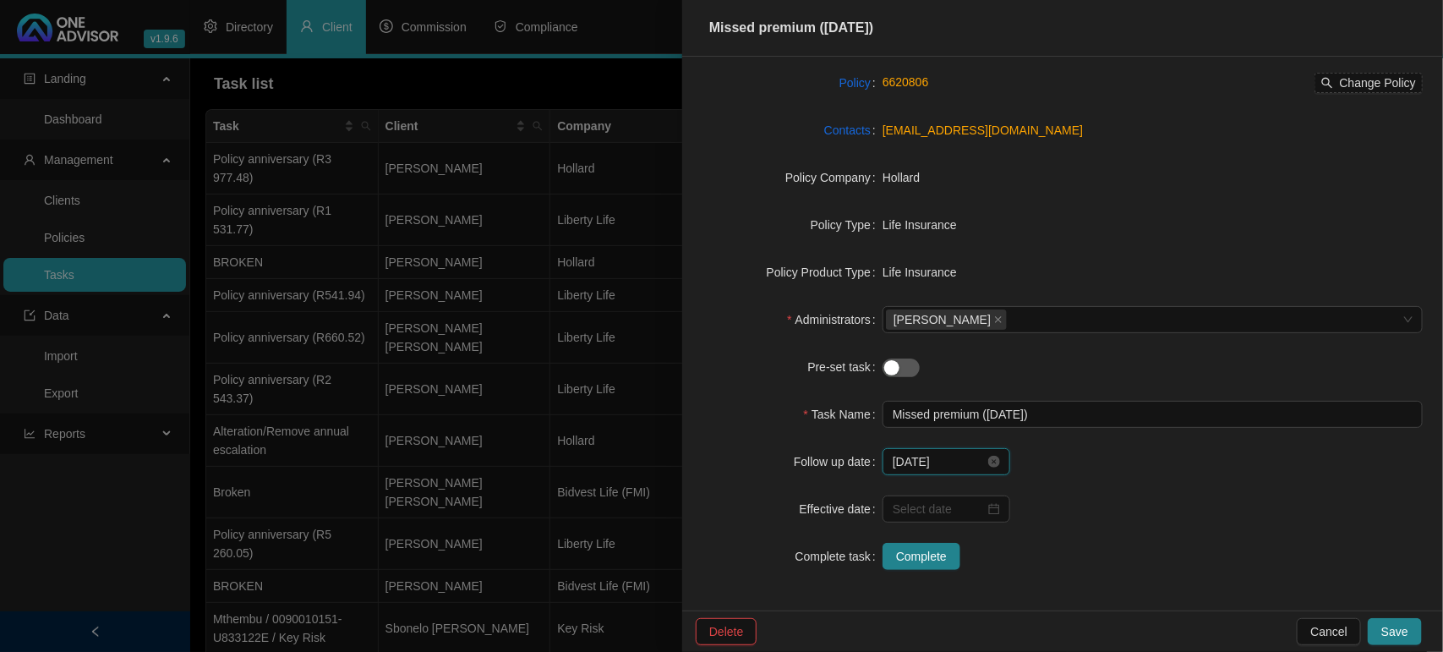
click at [964, 453] on input "[DATE]" at bounding box center [938, 461] width 92 height 19
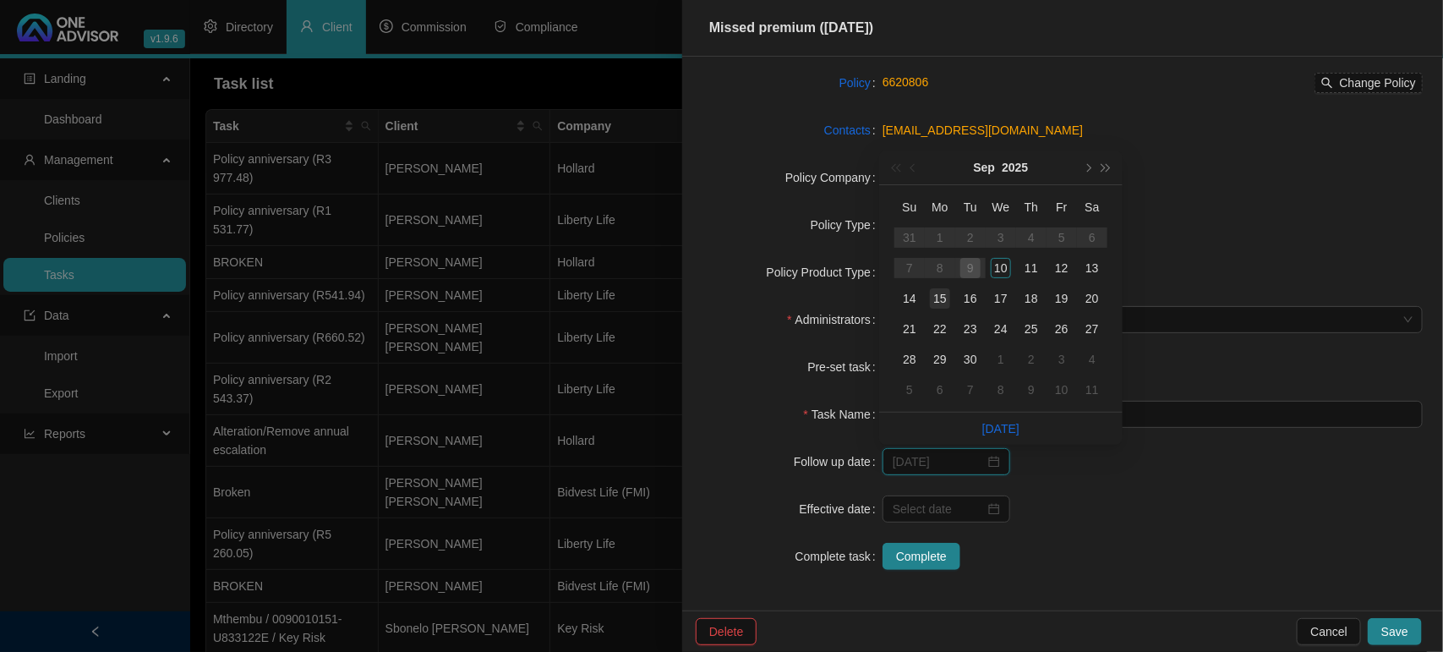
type input "[DATE]"
click at [935, 300] on div "15" at bounding box center [940, 298] width 20 height 20
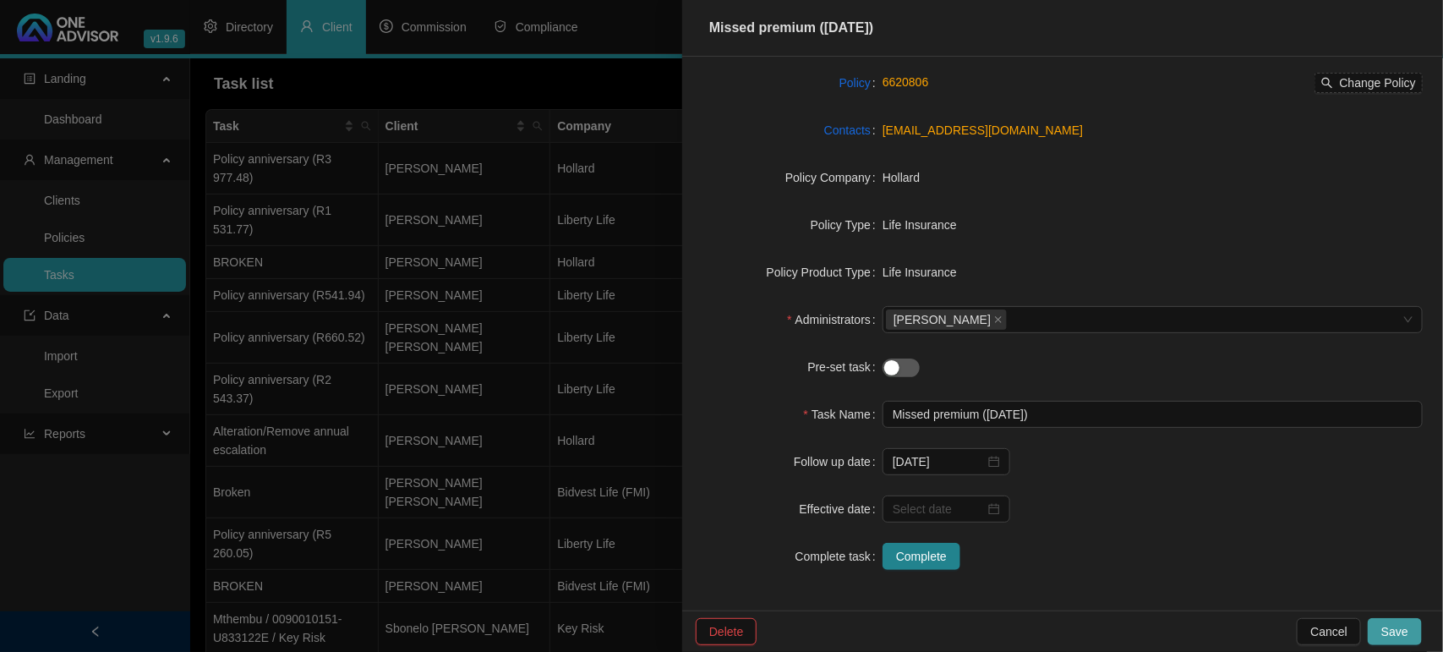
click at [1395, 624] on span "Save" at bounding box center [1394, 631] width 27 height 19
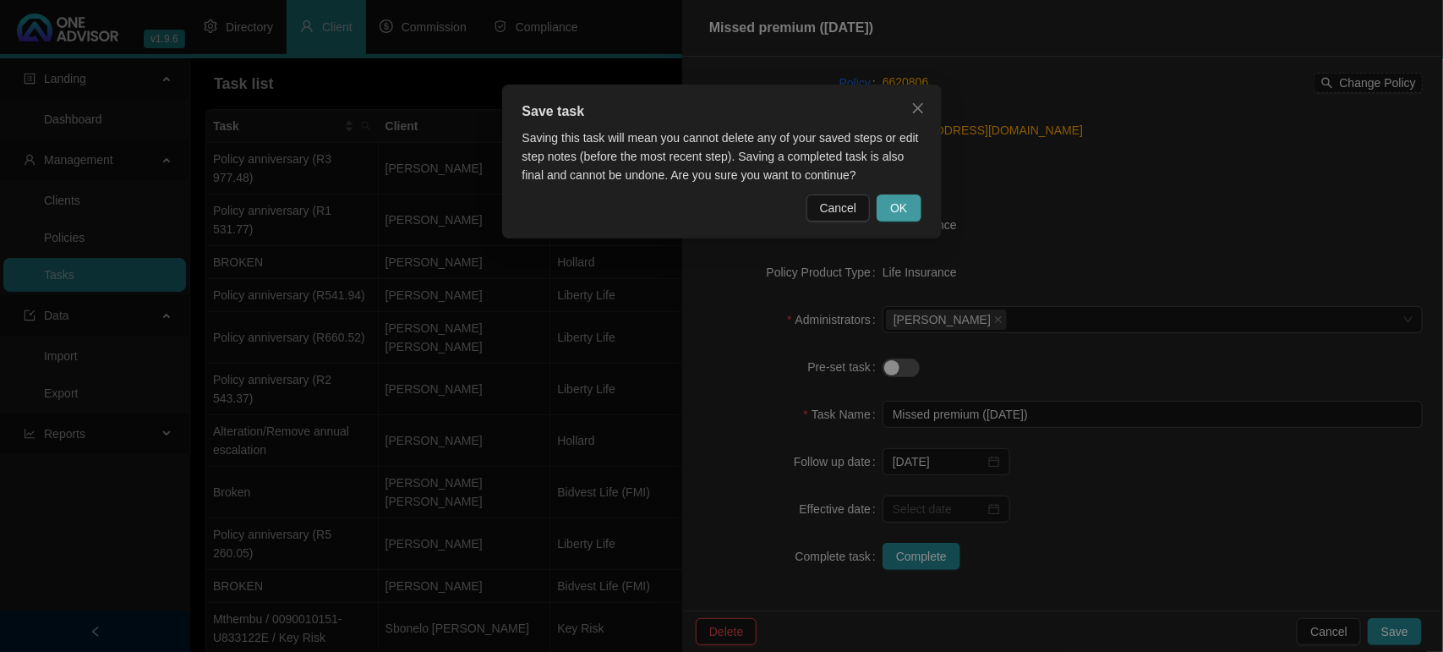
click at [897, 199] on span "OK" at bounding box center [898, 208] width 17 height 19
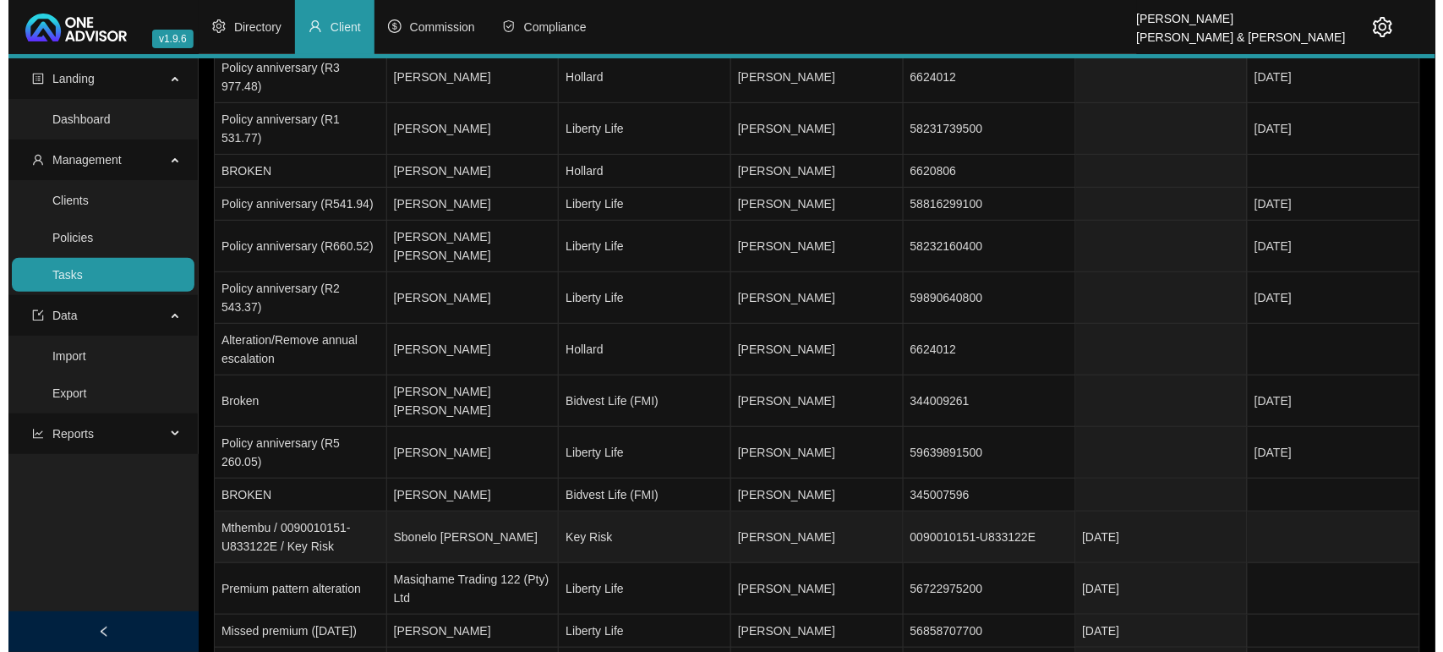
scroll to position [211, 0]
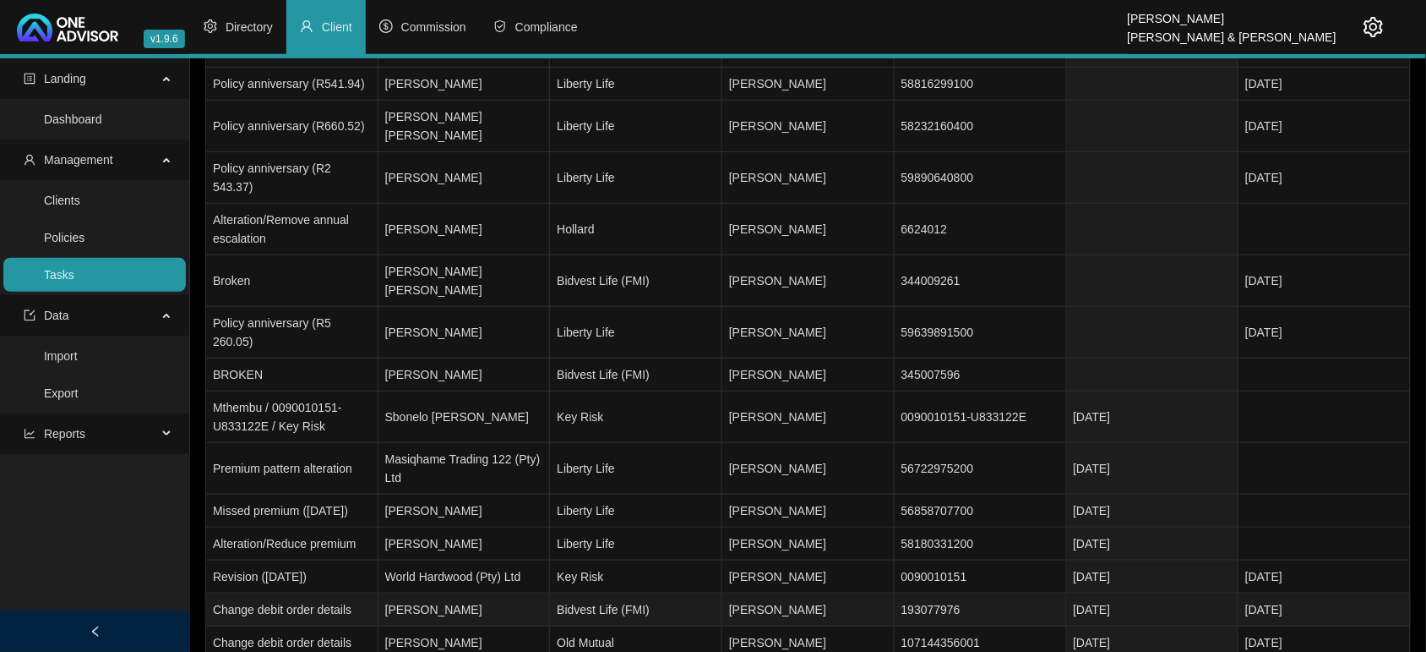
click at [613, 593] on td "Bidvest Life (FMI)" at bounding box center [636, 609] width 172 height 33
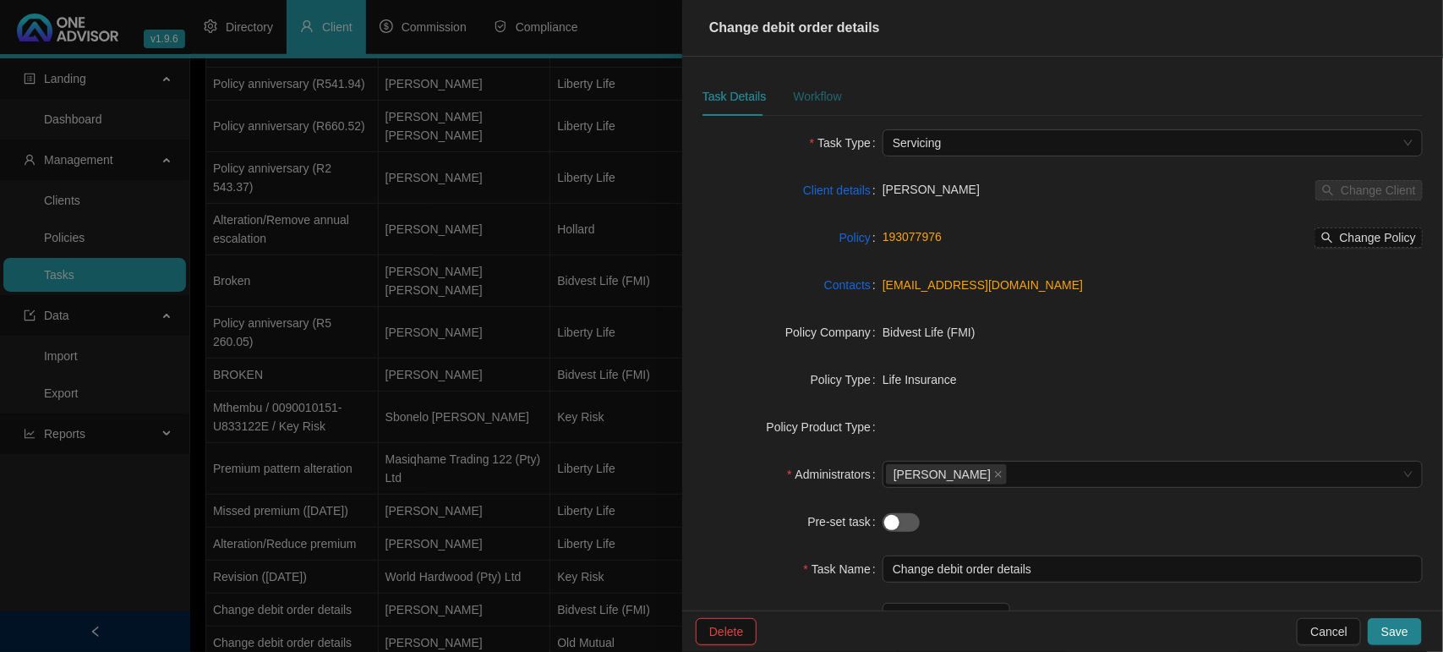
click at [824, 98] on div "Workflow" at bounding box center [817, 96] width 48 height 19
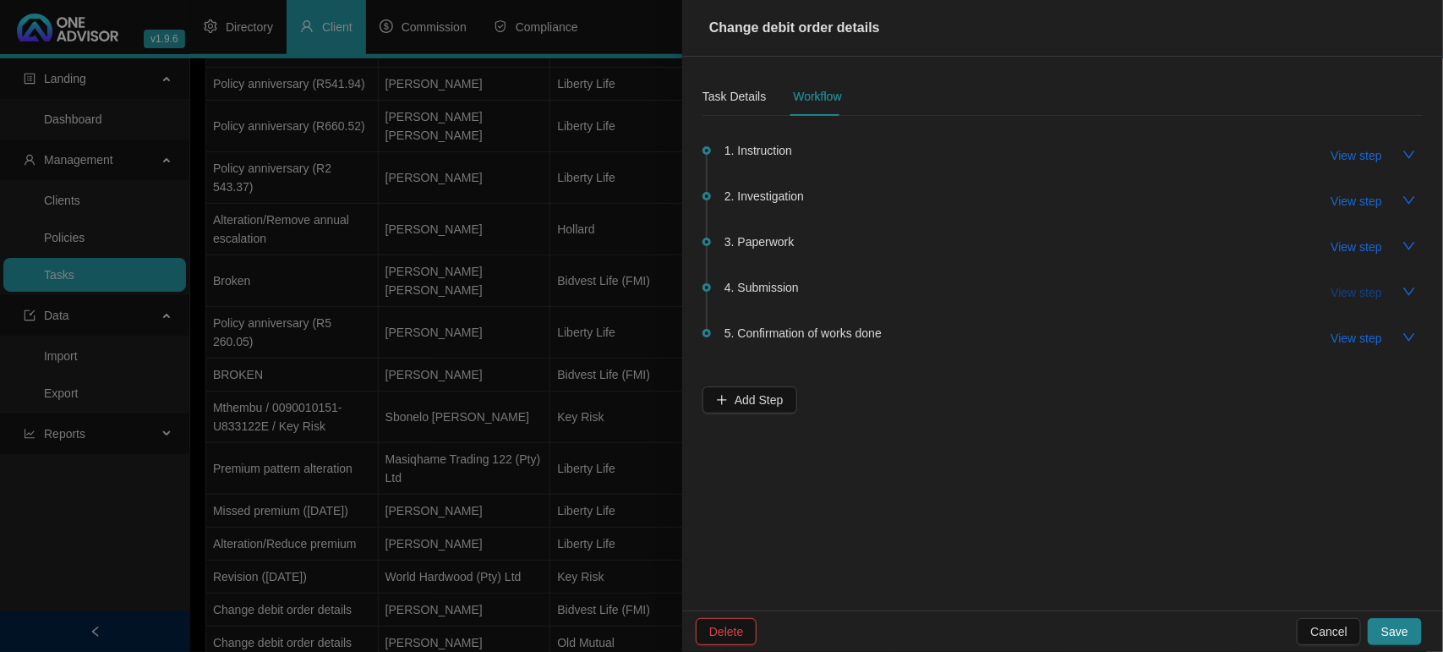
click at [1361, 283] on span "View step" at bounding box center [1356, 292] width 51 height 19
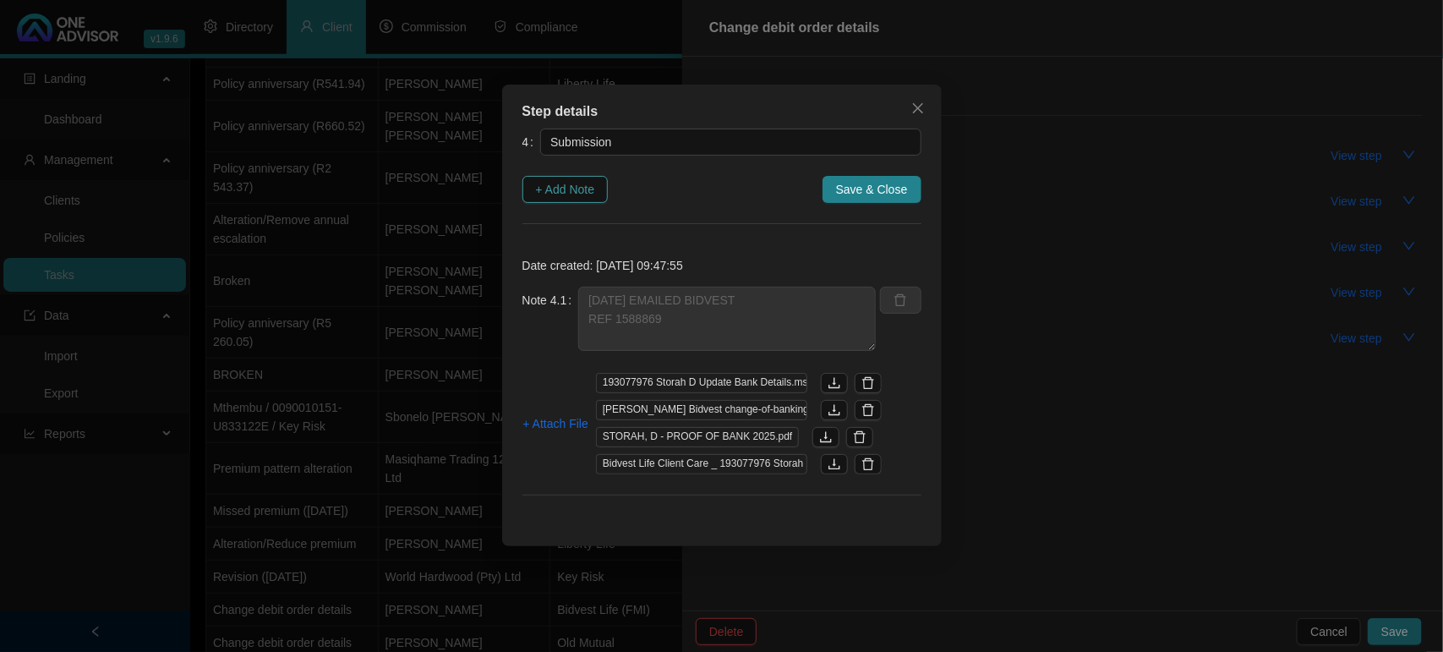
click at [589, 183] on span "+ Add Note" at bounding box center [565, 189] width 59 height 19
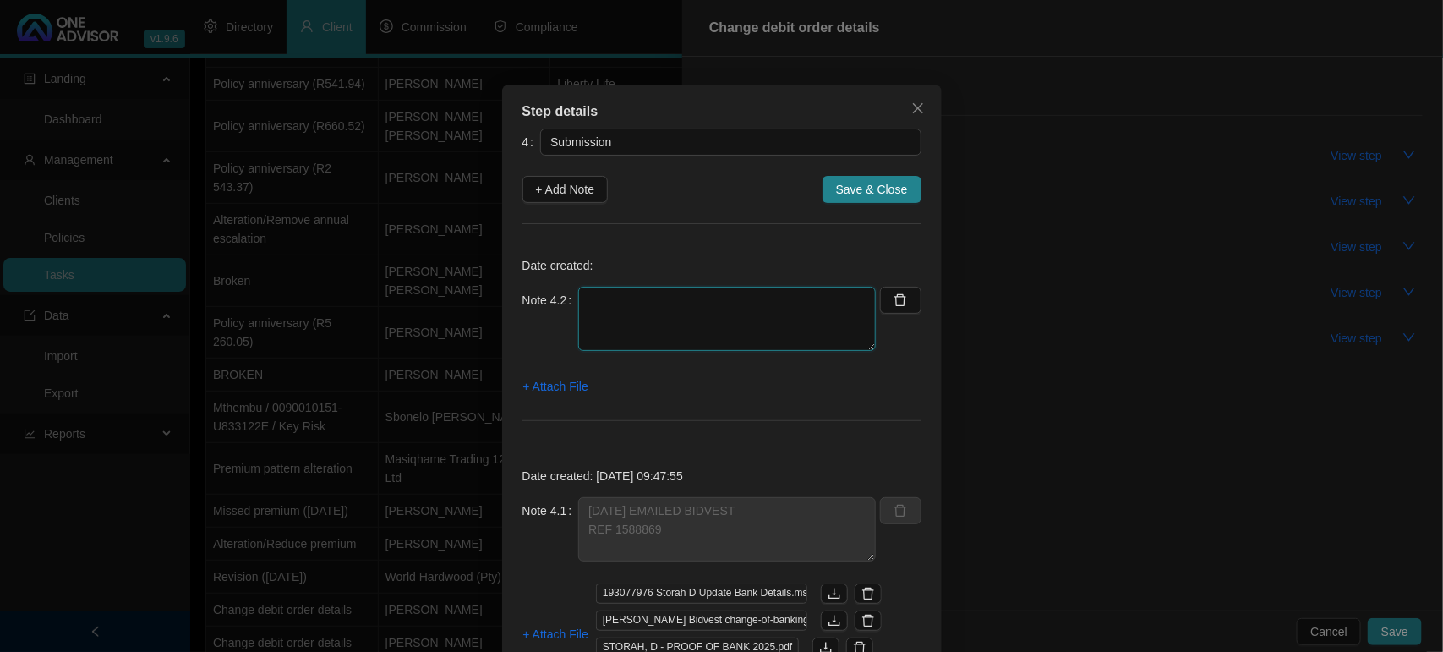
click at [617, 304] on textarea at bounding box center [726, 318] width 297 height 64
type textarea "[DATE] RECEIVED EMAIL THAT BANK DETAILS HAVE BEEN UPDATED EFFECTIVE [DATE]"
click at [541, 378] on span "+ Attach File" at bounding box center [555, 386] width 65 height 19
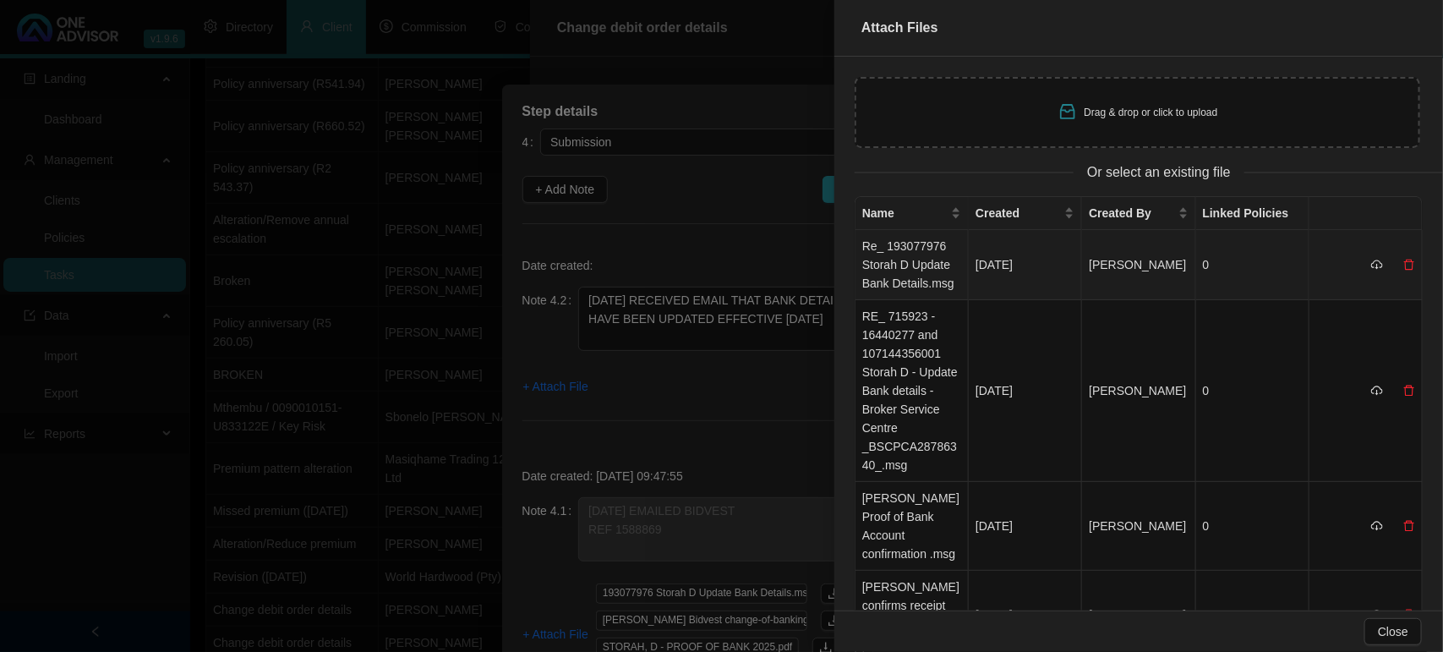
click at [935, 250] on td "Re_ 193077976 Storah D Update Bank Details.msg" at bounding box center [911, 265] width 113 height 70
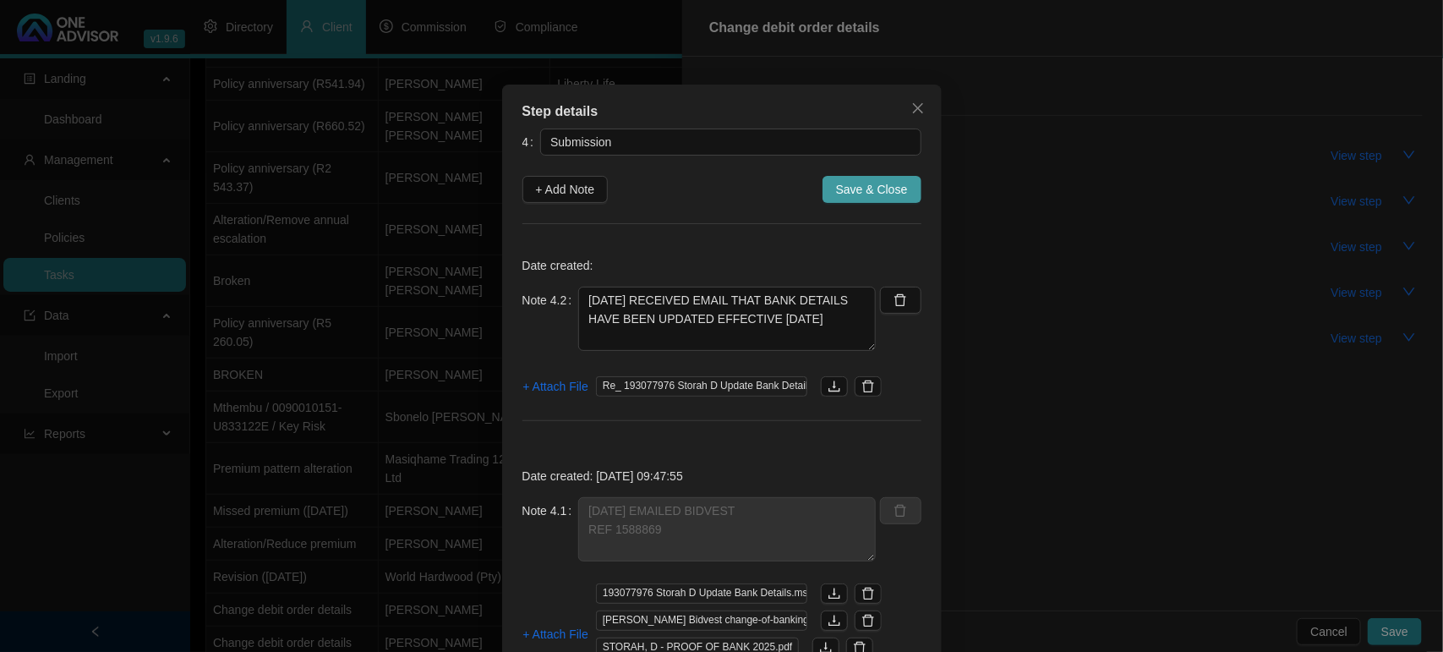
click at [855, 183] on span "Save & Close" at bounding box center [872, 189] width 72 height 19
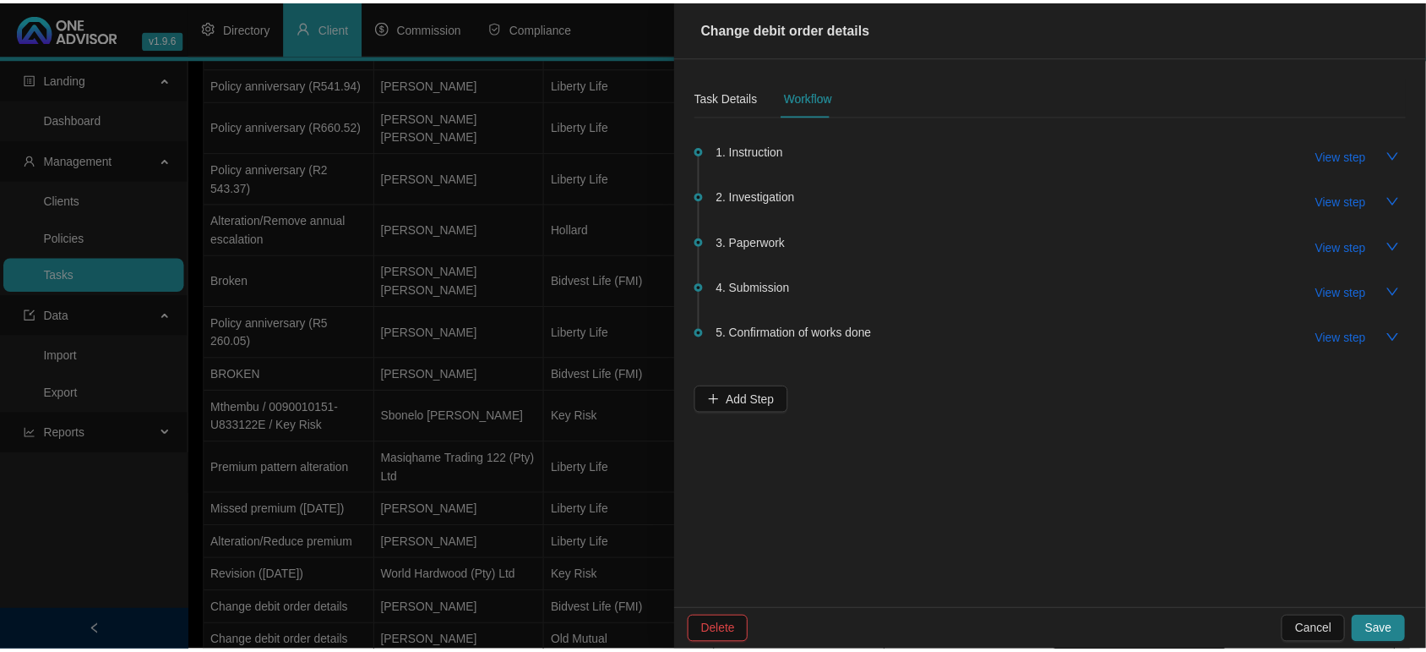
scroll to position [90, 0]
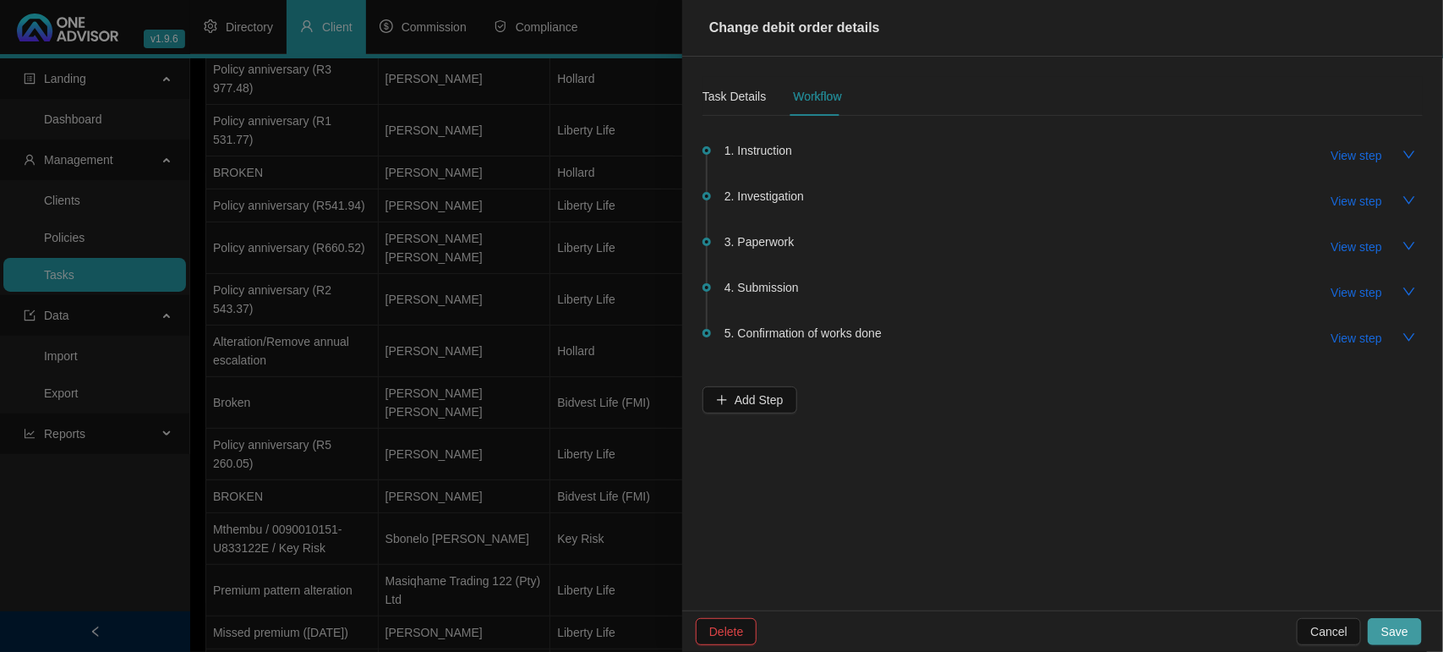
click at [1397, 640] on span "Save" at bounding box center [1394, 631] width 27 height 19
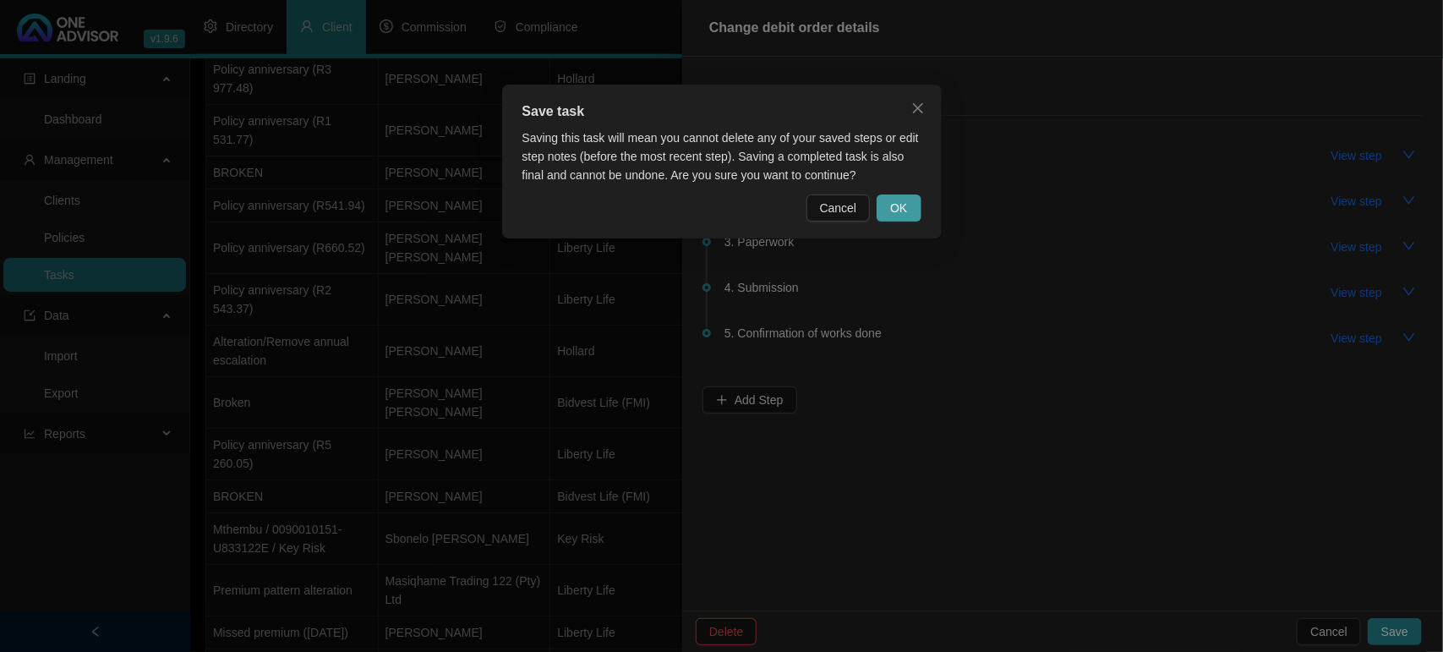
click at [907, 214] on button "OK" at bounding box center [898, 207] width 44 height 27
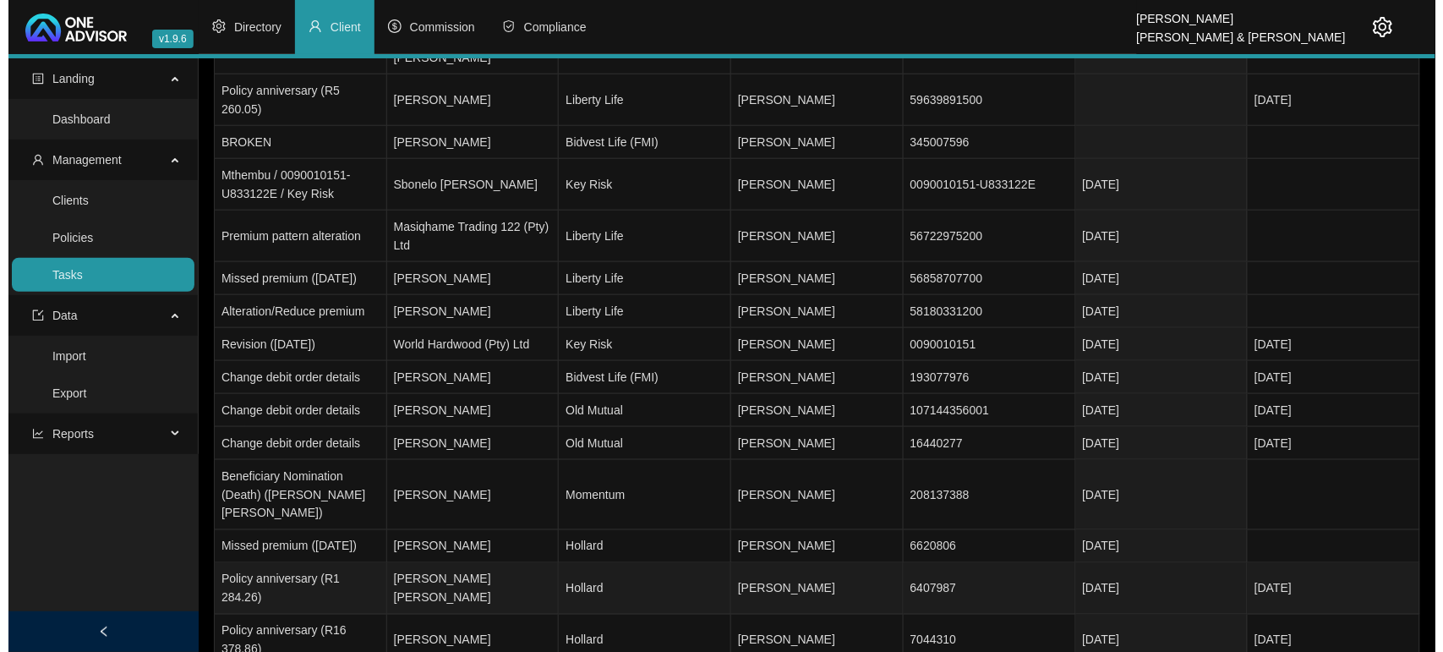
scroll to position [406, 0]
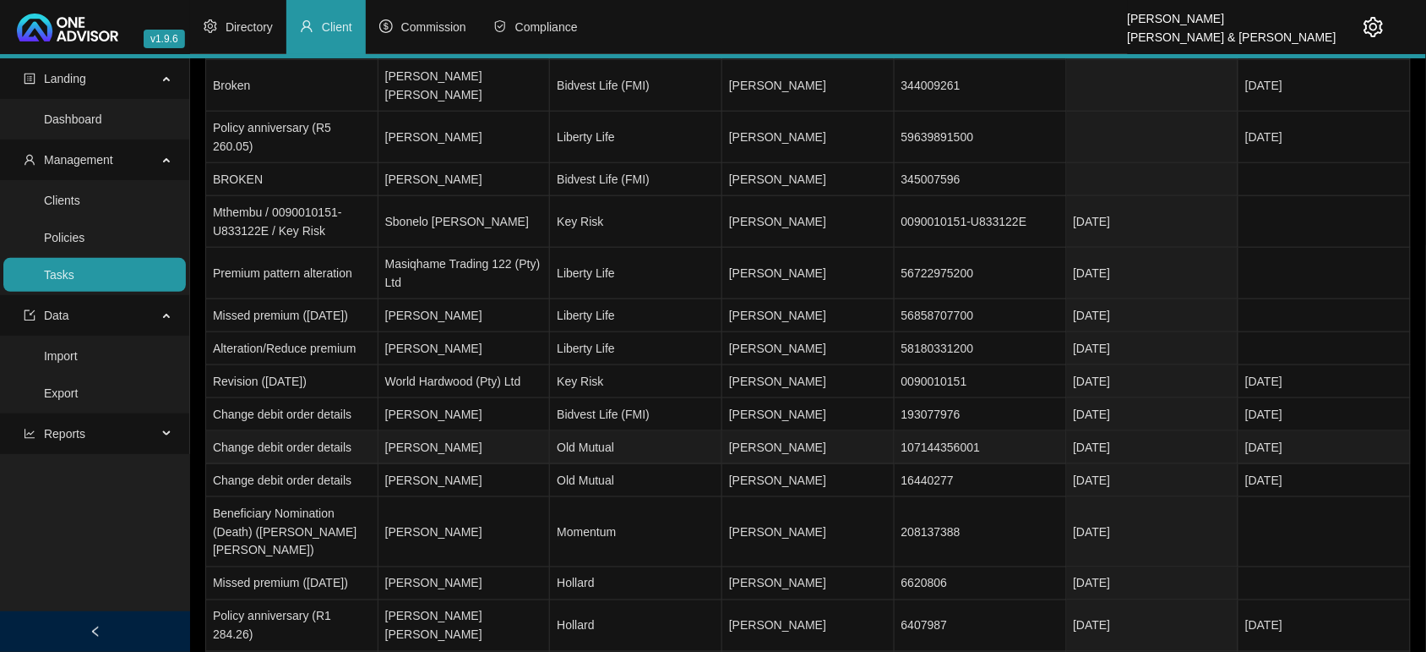
click at [581, 431] on td "Old Mutual" at bounding box center [636, 447] width 172 height 33
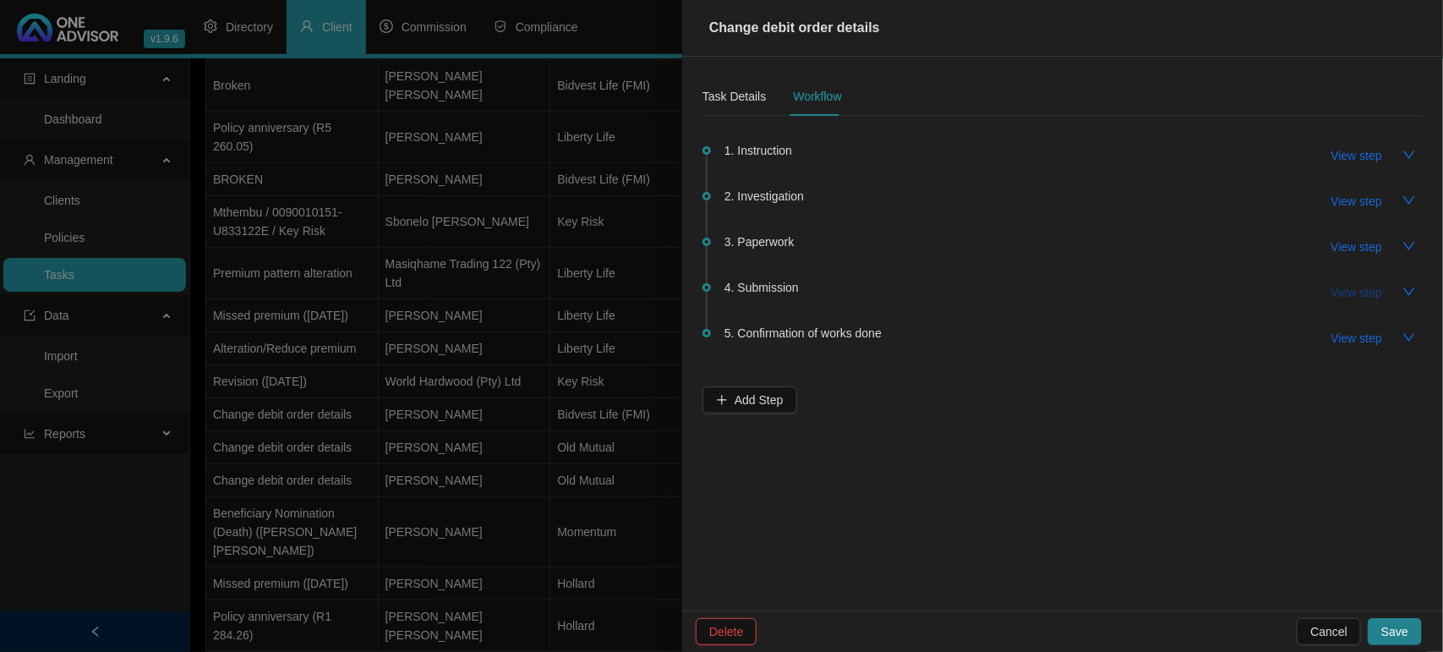
click at [1342, 292] on span "View step" at bounding box center [1356, 292] width 51 height 19
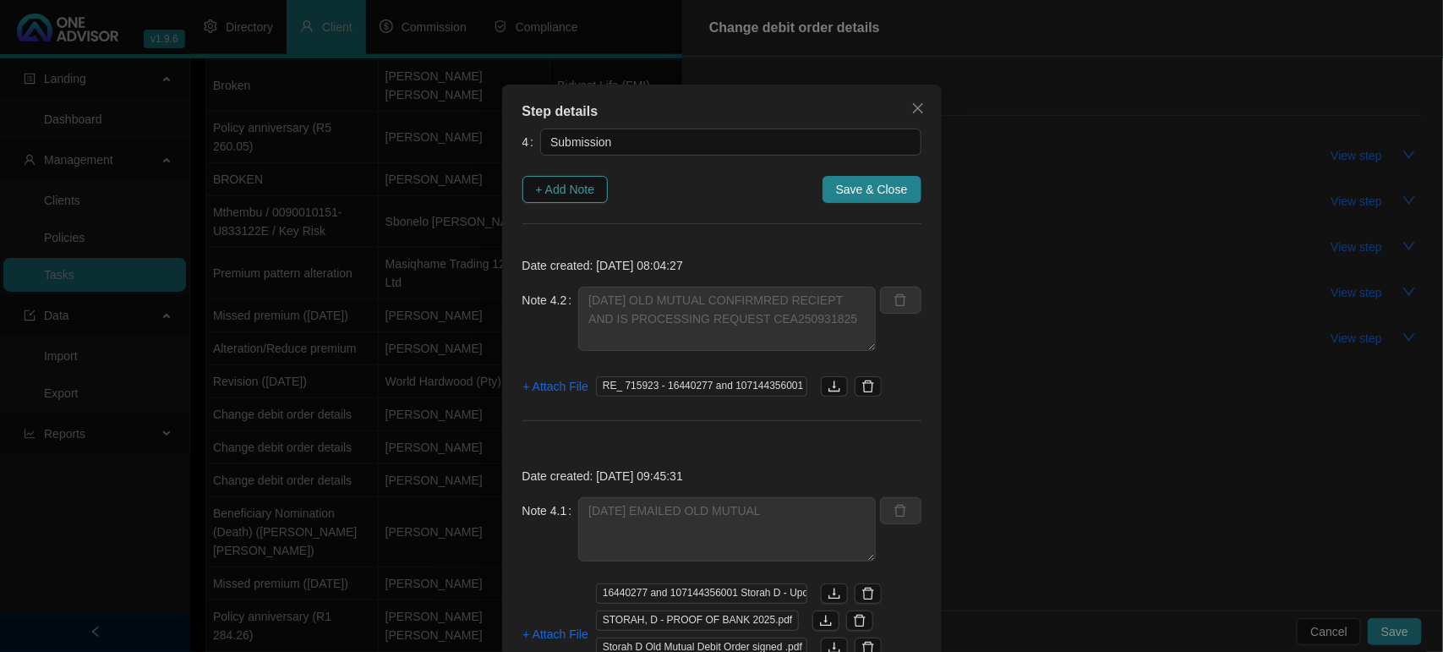
click at [560, 190] on span "+ Add Note" at bounding box center [565, 189] width 59 height 19
type textarea "[DATE] OLD MUTUAL CONFIRMRED RECIEPT AND IS PROCESSING REQUEST CEA250931825"
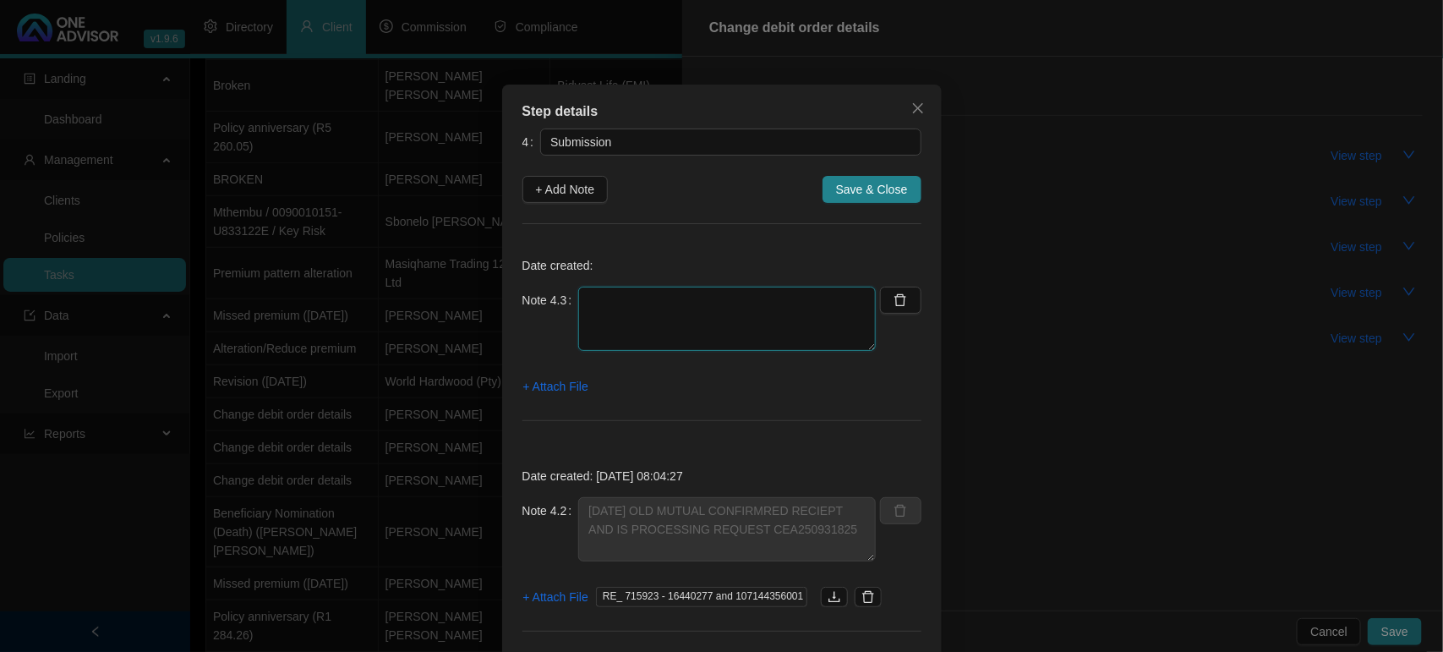
click at [624, 288] on textarea at bounding box center [726, 318] width 297 height 64
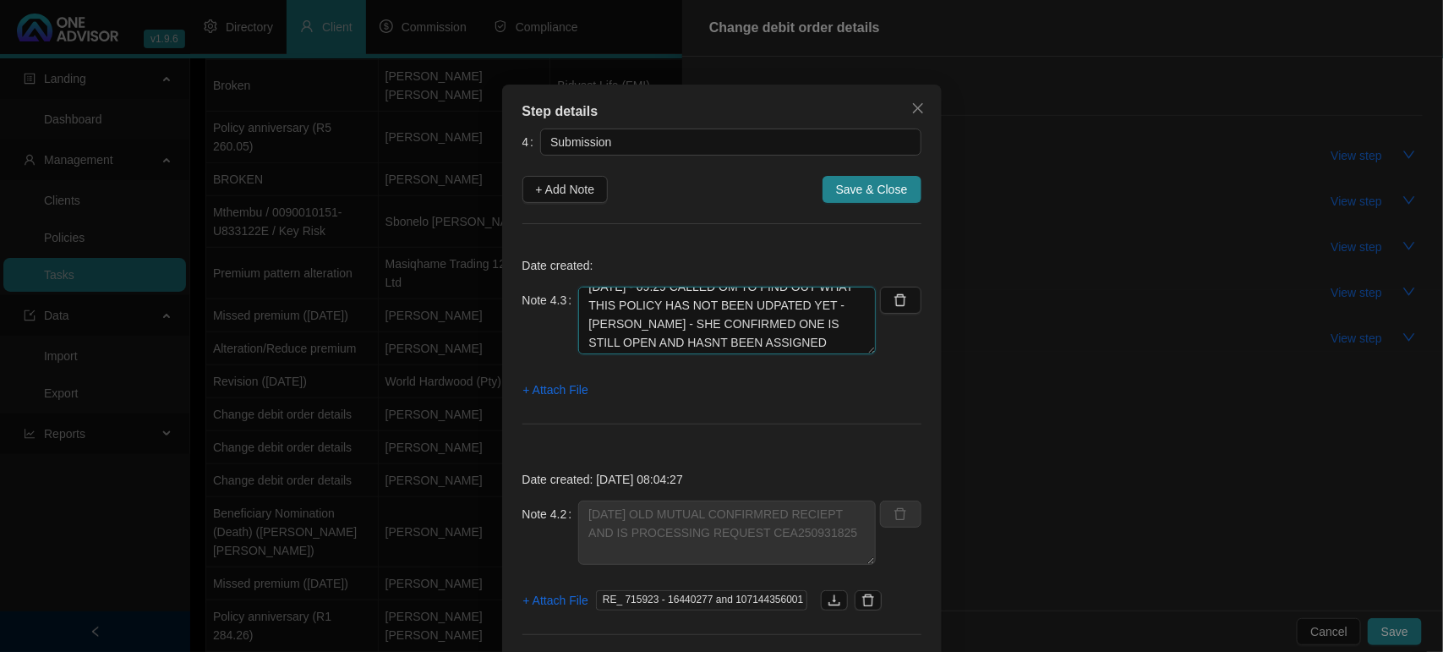
scroll to position [0, 0]
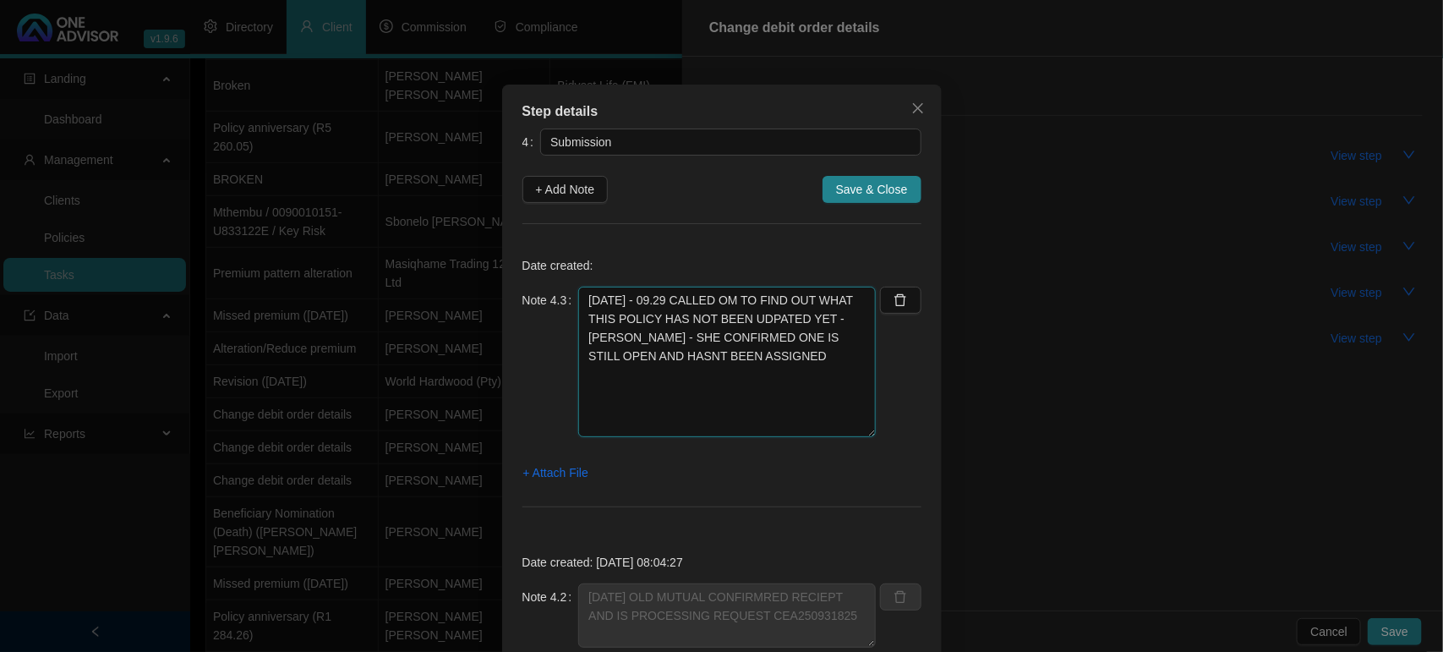
drag, startPoint x: 858, startPoint y: 347, endPoint x: 837, endPoint y: 431, distance: 86.3
click at [837, 431] on textarea "[DATE] - 09.29 CALLED OM TO FIND OUT WHAT THIS POLICY HAS NOT BEEN UDPATED YET …" at bounding box center [726, 361] width 297 height 150
click at [817, 315] on textarea "[DATE] - 09.29 CALLED OM TO FIND OUT WHAT THIS POLICY HAS NOT BEEN UDPATED YET …" at bounding box center [726, 361] width 297 height 150
drag, startPoint x: 750, startPoint y: 357, endPoint x: 767, endPoint y: 304, distance: 55.1
click at [767, 304] on textarea "[DATE] - 09.29 CALLED OM TO FIND OUT WHAT THIS POLICY HAS NOT BEEN UDPATED YET …" at bounding box center [726, 361] width 297 height 150
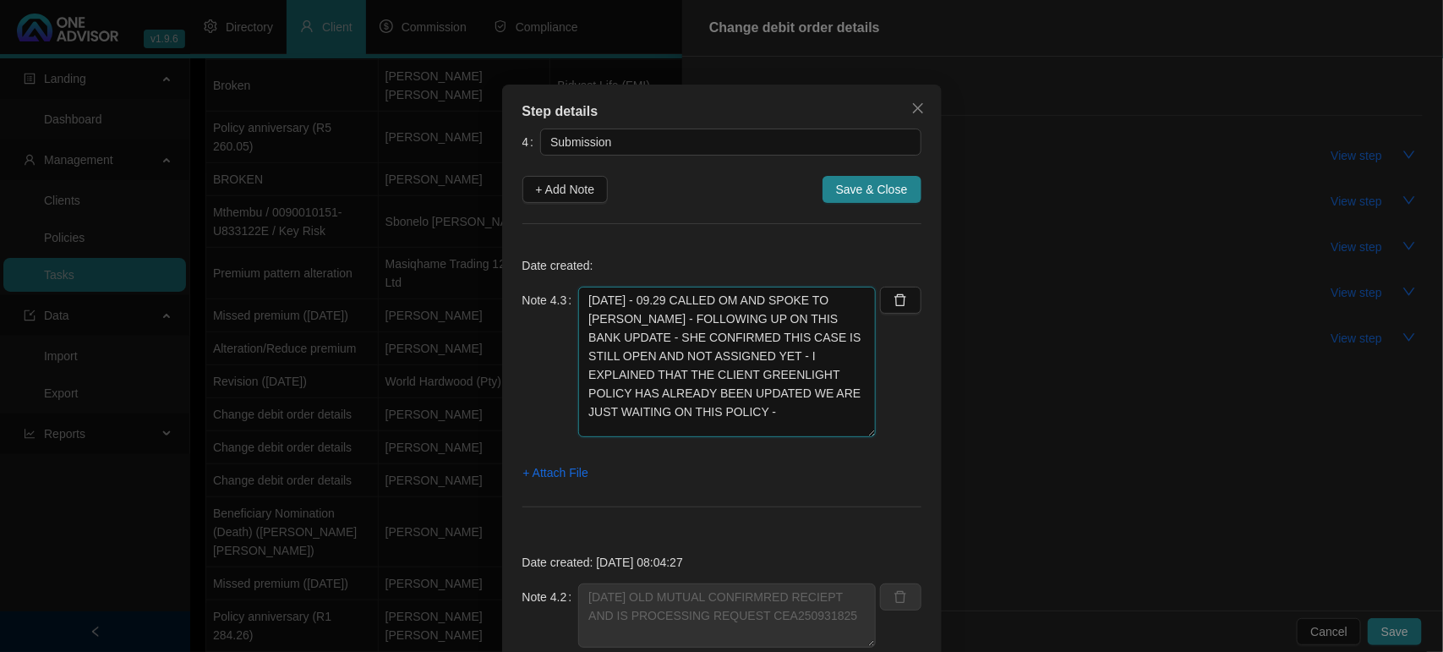
click at [834, 390] on textarea "[DATE] - 09.29 CALLED OM AND SPOKE TO [PERSON_NAME] - FOLLOWING UP ON THIS BANK…" at bounding box center [726, 361] width 297 height 150
type textarea "[DATE] - 09.29 CALLED OM AND SPOKE TO [PERSON_NAME] - FOLLOWING UP ON THIS BANK…"
click at [863, 183] on span "Save & Close" at bounding box center [872, 189] width 72 height 19
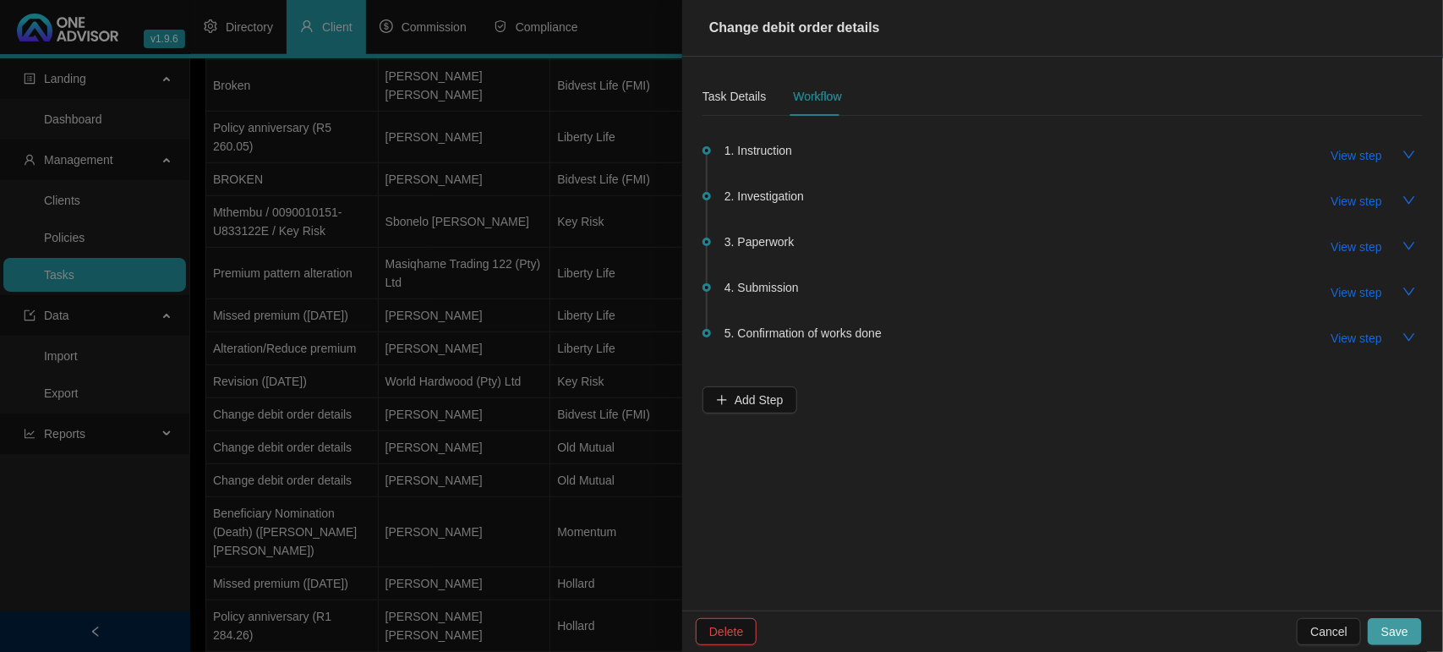
click at [1408, 635] on button "Save" at bounding box center [1394, 631] width 54 height 27
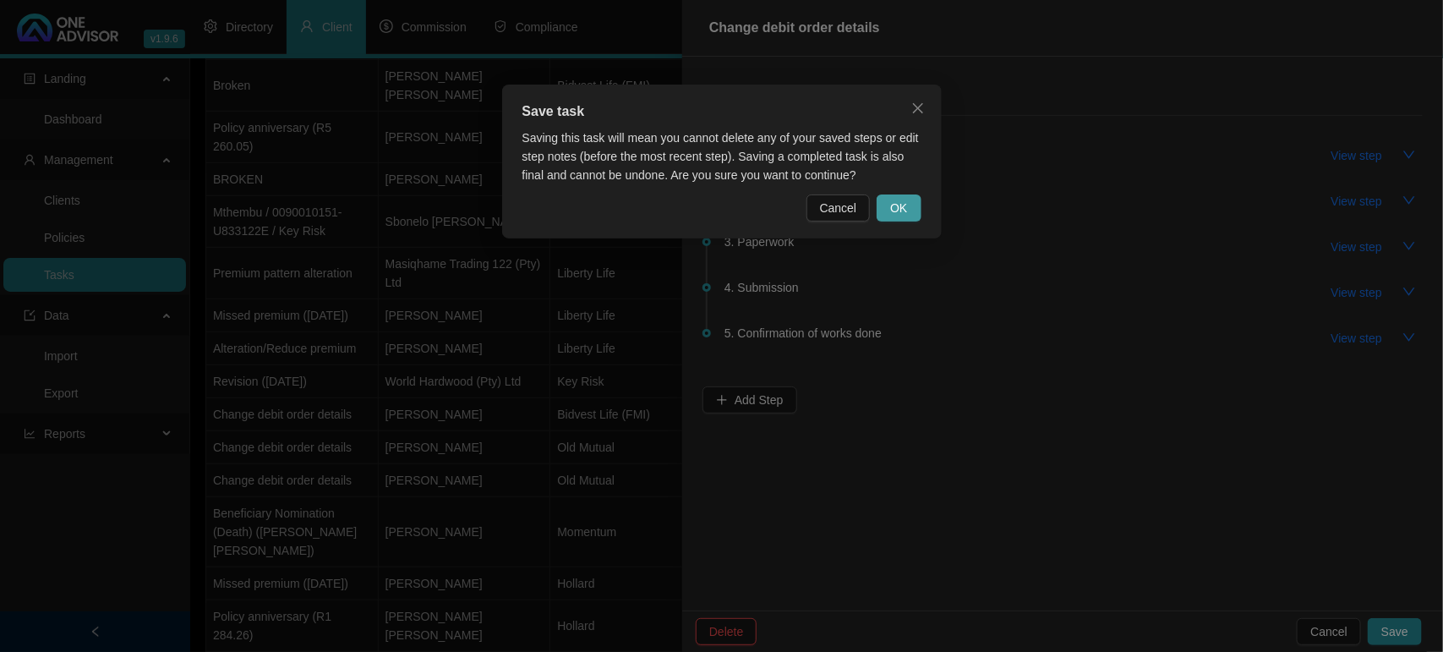
click at [904, 204] on span "OK" at bounding box center [898, 208] width 17 height 19
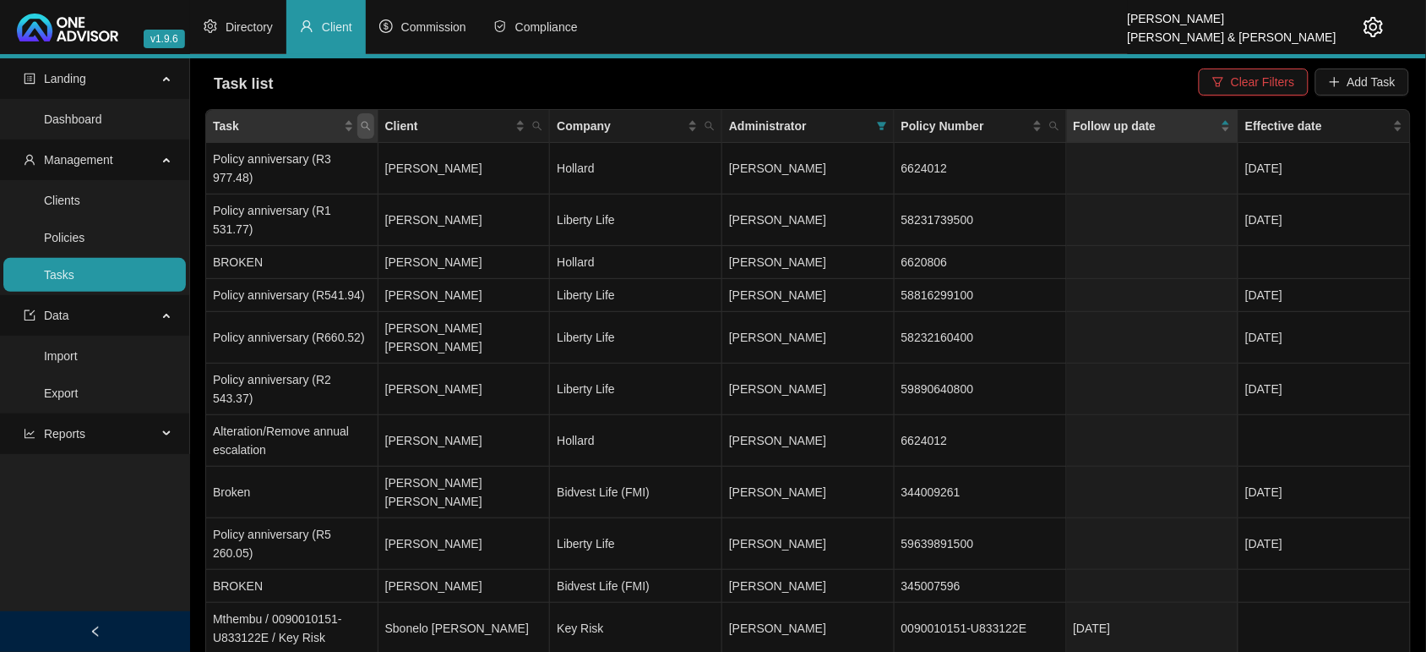
click at [368, 123] on icon "search" at bounding box center [365, 126] width 9 height 9
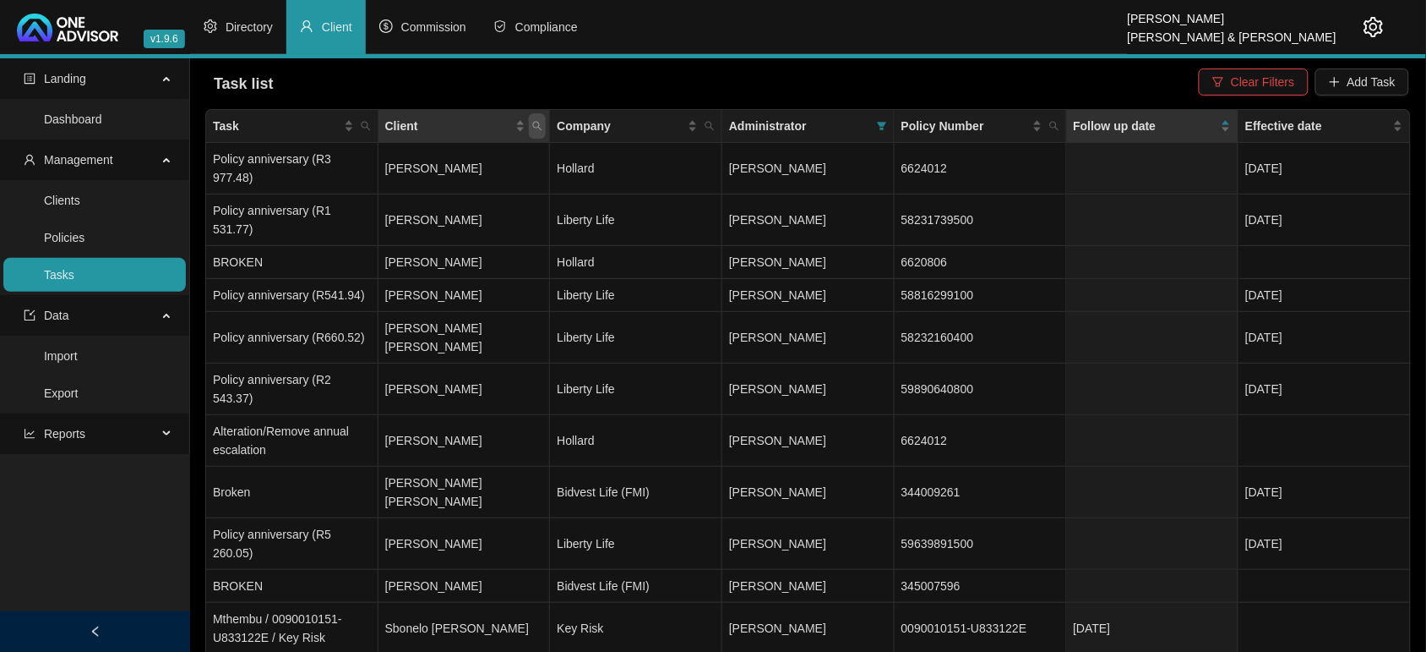
click at [545, 129] on span "Client" at bounding box center [537, 125] width 17 height 25
type input "STORA"
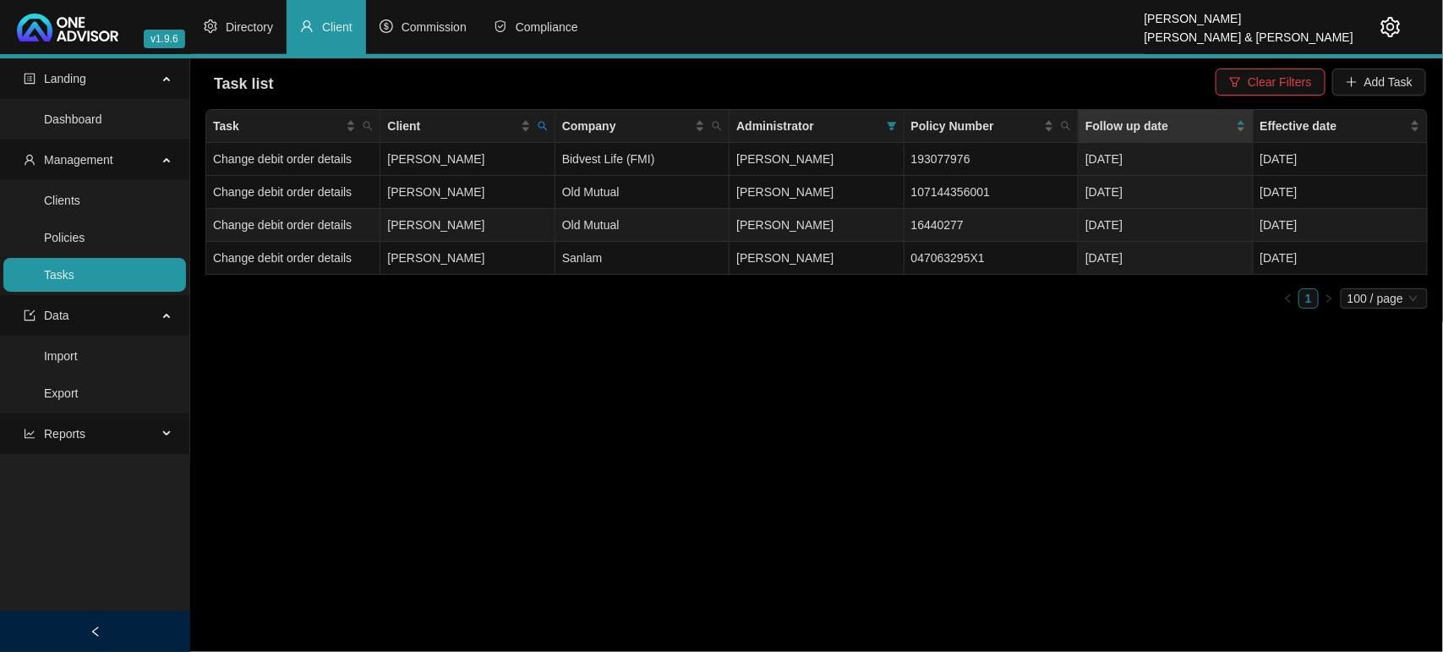
click at [522, 213] on td "[PERSON_NAME]" at bounding box center [467, 225] width 174 height 33
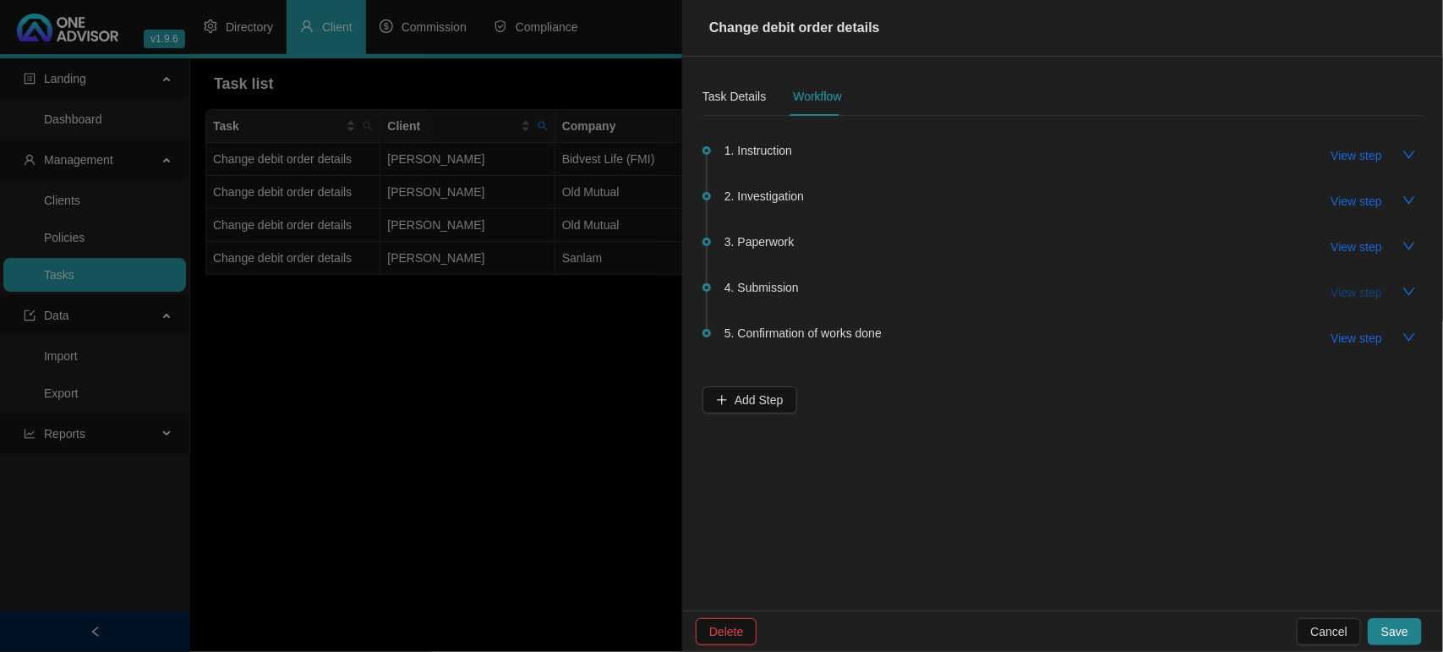
click at [1366, 289] on span "View step" at bounding box center [1356, 292] width 51 height 19
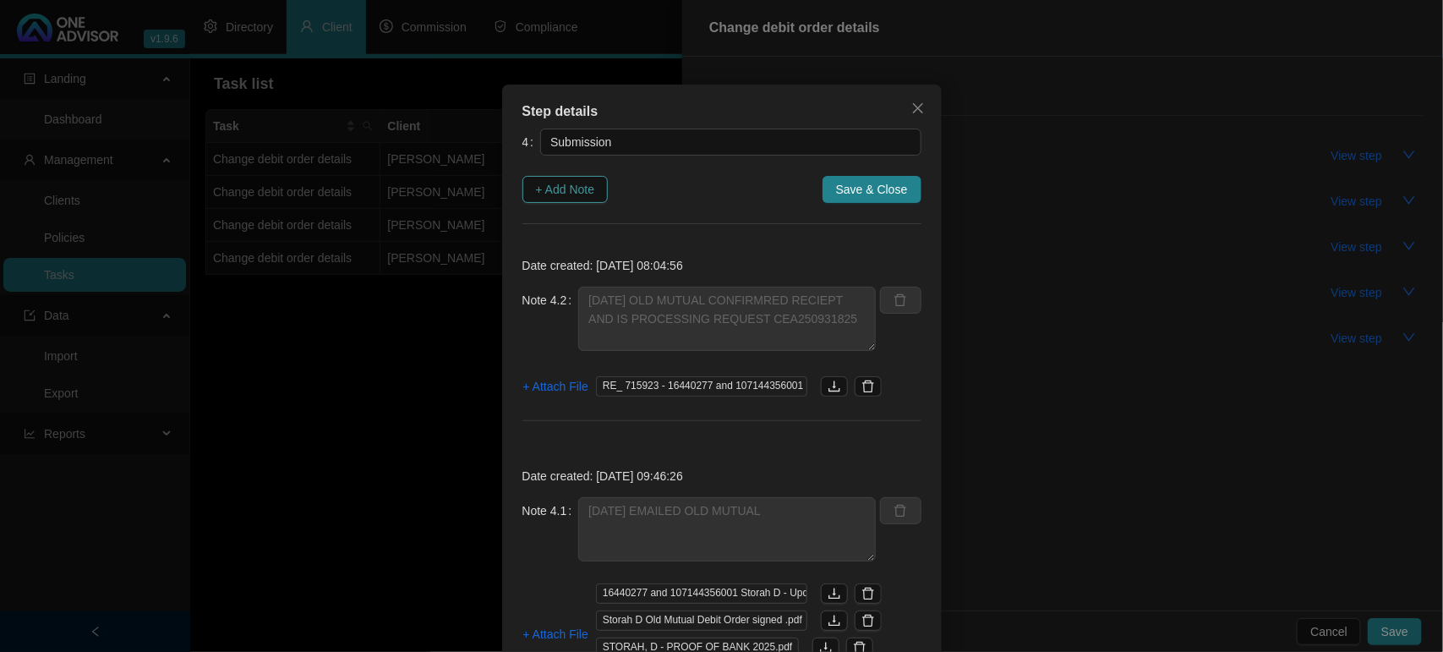
click at [569, 188] on span "+ Add Note" at bounding box center [565, 189] width 59 height 19
type textarea "[DATE] OLD MUTUAL CONFIRMRED RECIEPT AND IS PROCESSING REQUEST CEA250931825"
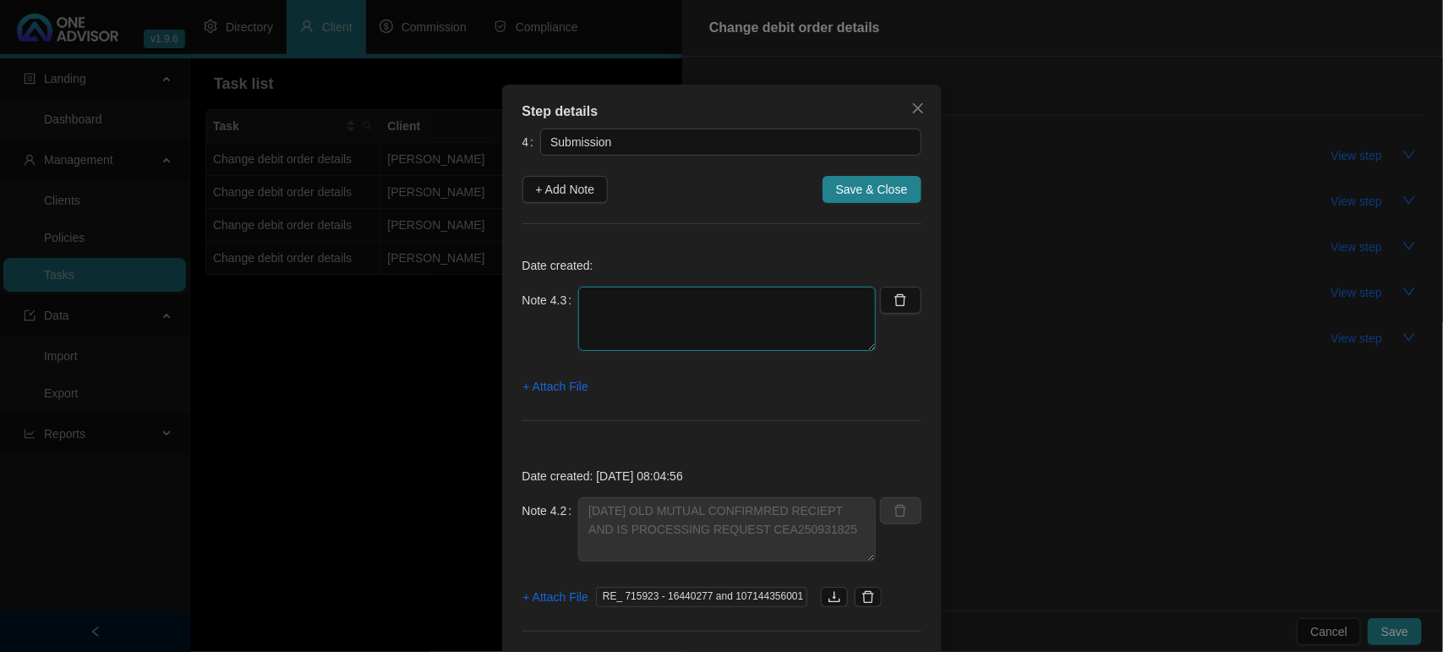
click at [652, 304] on textarea at bounding box center [726, 318] width 297 height 64
type textarea "[DATE] WENT ONLINE AND SAW THAT THE BANK DETAILS HAVE BEEN UPDATED"
click at [560, 384] on span "+ Attach File" at bounding box center [555, 386] width 65 height 19
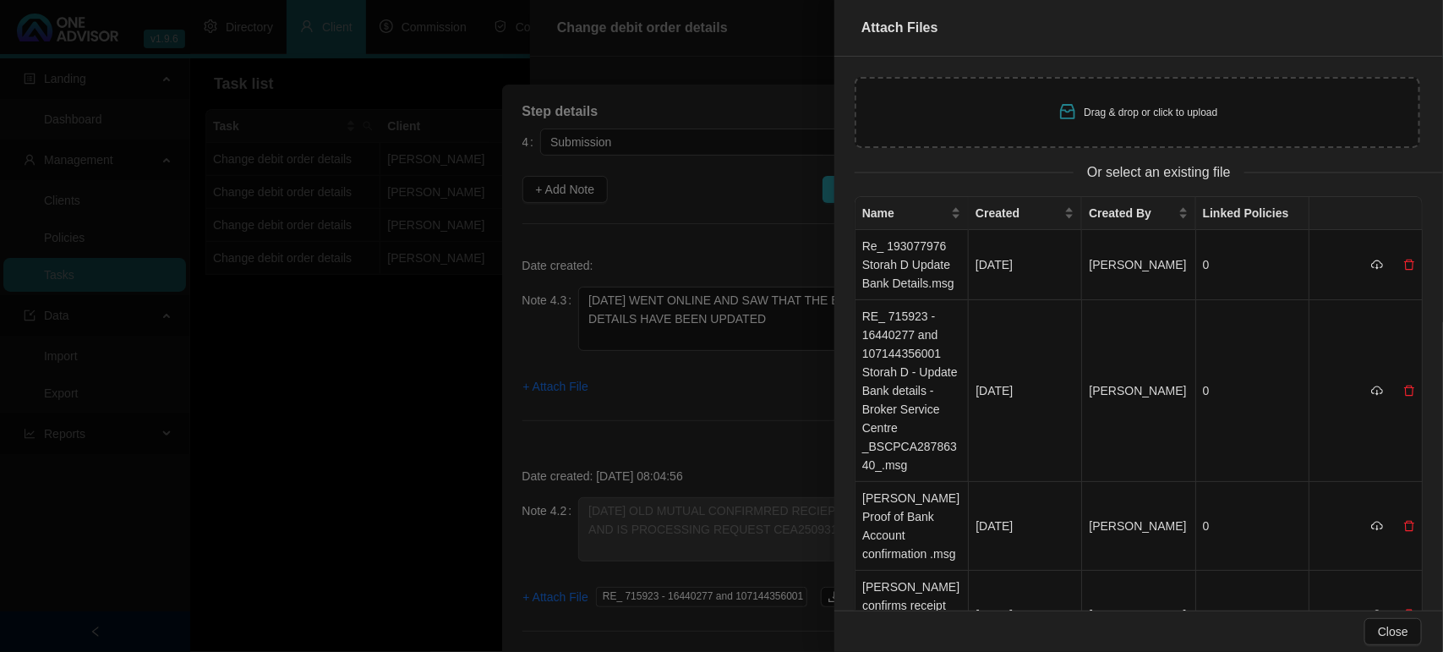
click at [1057, 125] on div "Drag & drop or click to upload" at bounding box center [1136, 112] width 565 height 71
type input "C:\fakepath\STORAH, D OM PROOF BANK UPDATED .pdf"
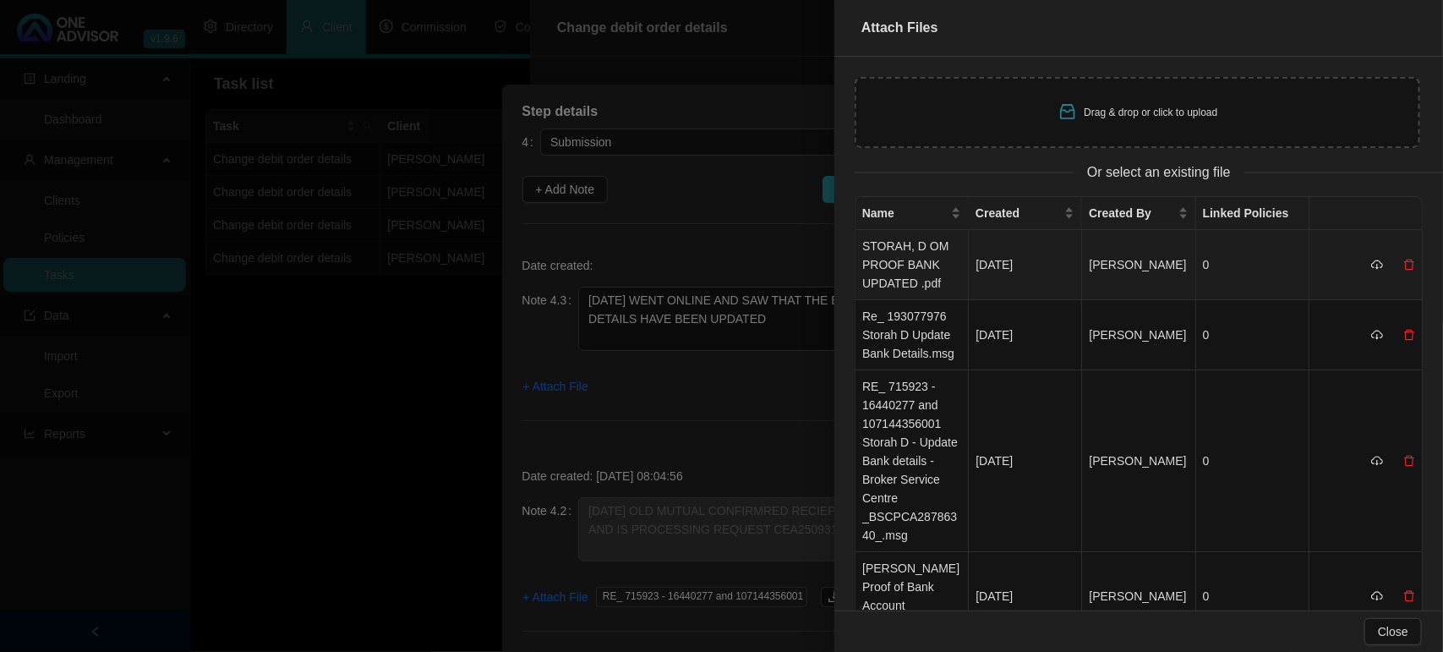
click at [913, 268] on td "STORAH, D OM PROOF BANK UPDATED .pdf" at bounding box center [911, 265] width 113 height 70
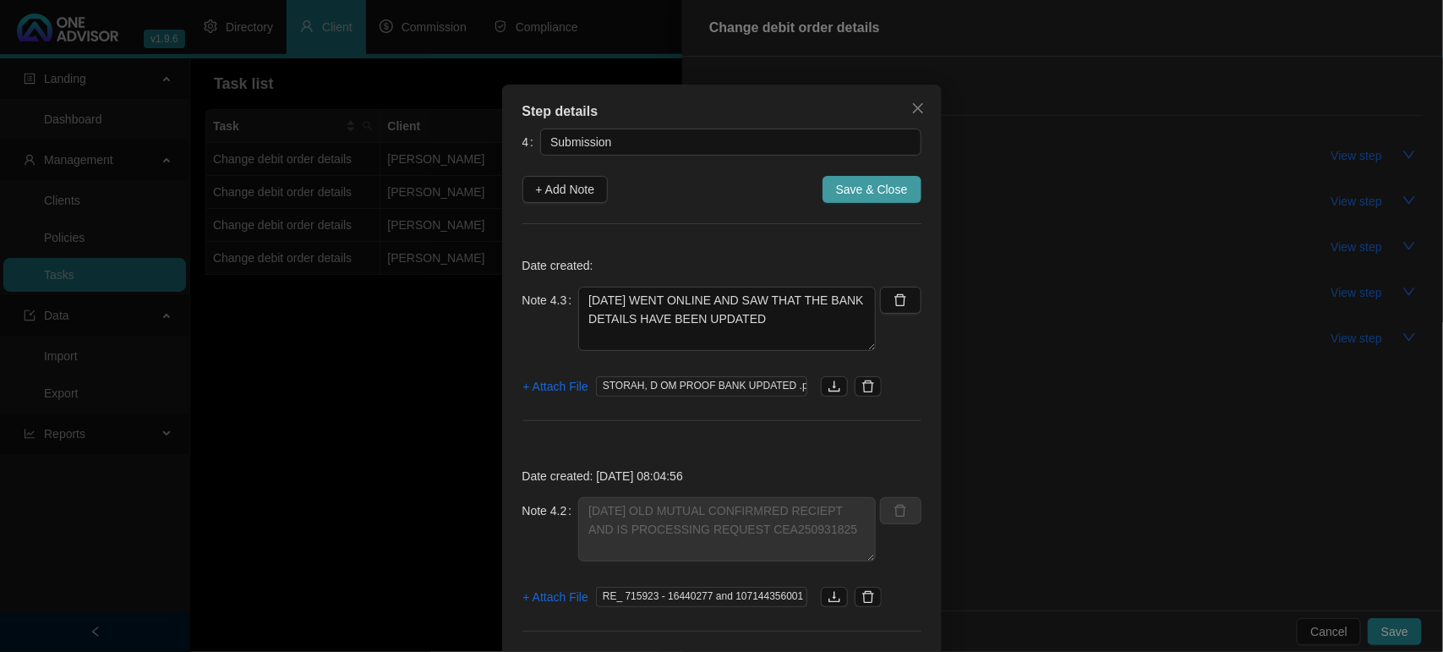
click at [858, 180] on span "Save & Close" at bounding box center [872, 189] width 72 height 19
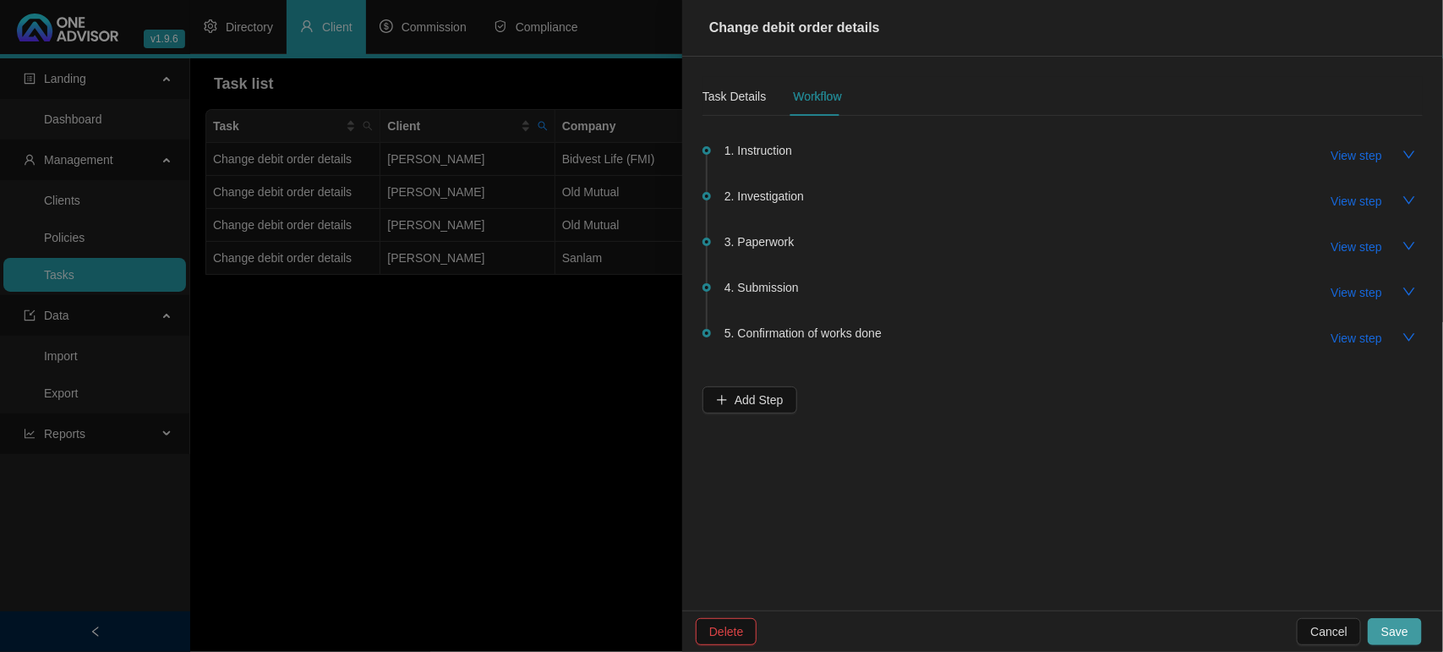
click at [1411, 626] on button "Save" at bounding box center [1394, 631] width 54 height 27
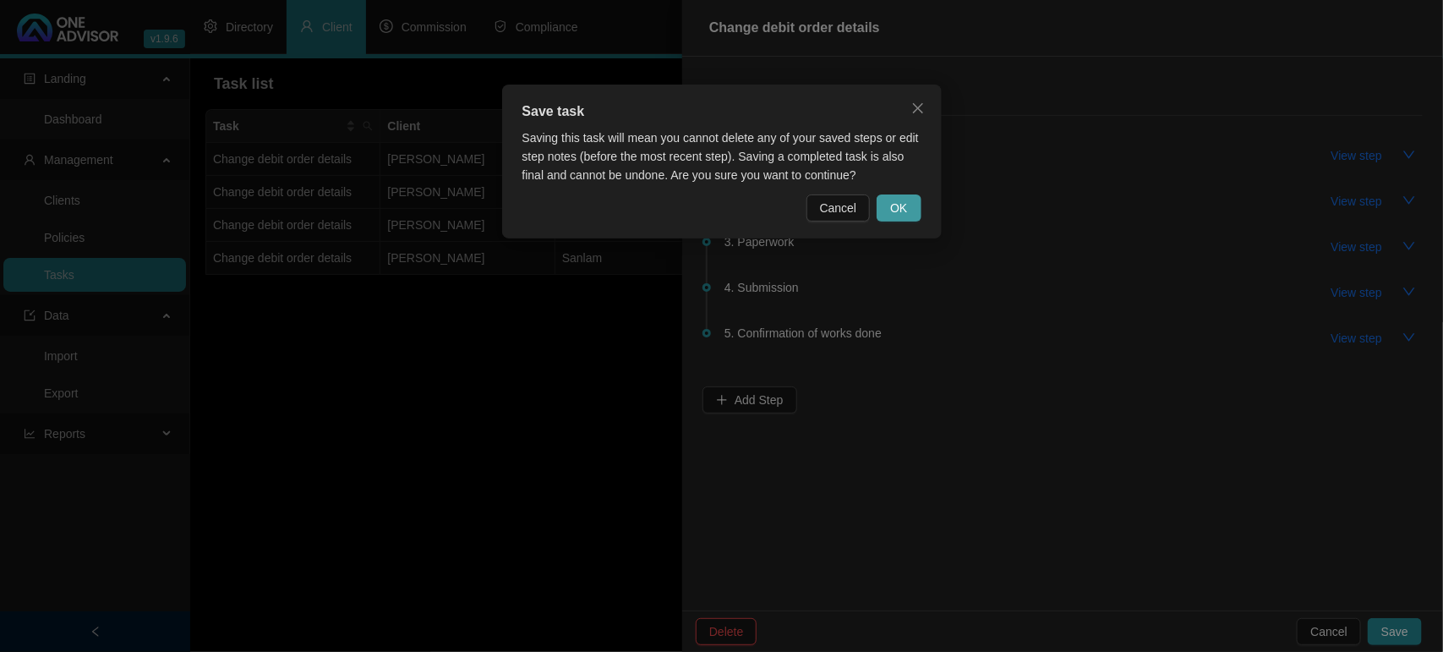
click at [903, 201] on span "OK" at bounding box center [898, 208] width 17 height 19
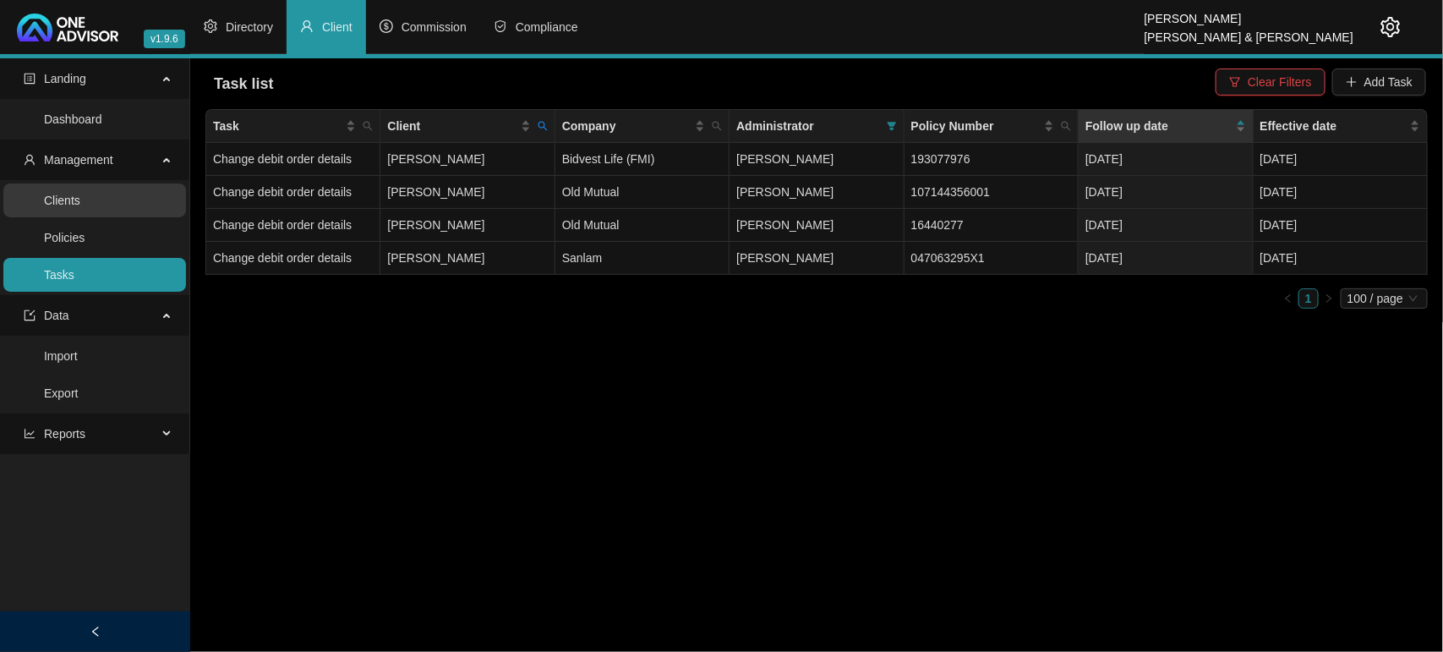
click at [80, 196] on link "Clients" at bounding box center [62, 201] width 36 height 14
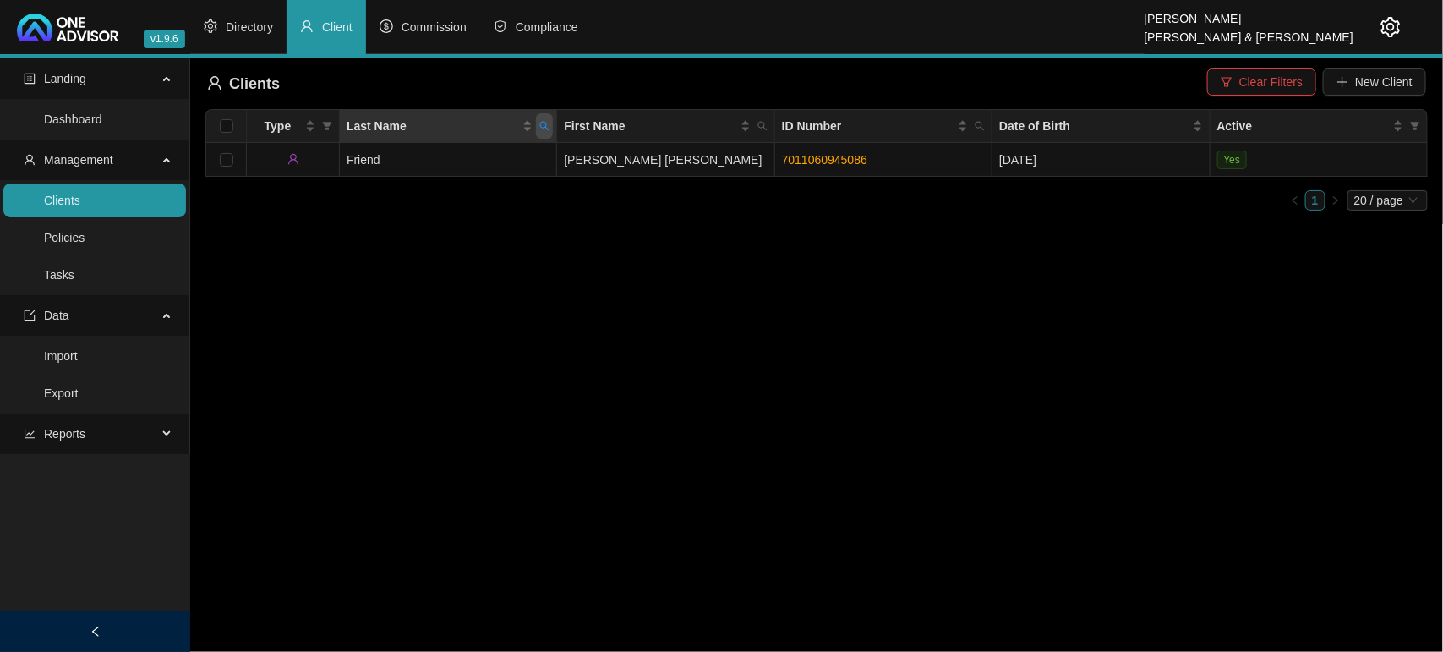
click at [546, 125] on icon "search" at bounding box center [544, 126] width 9 height 9
type input "ALPHA"
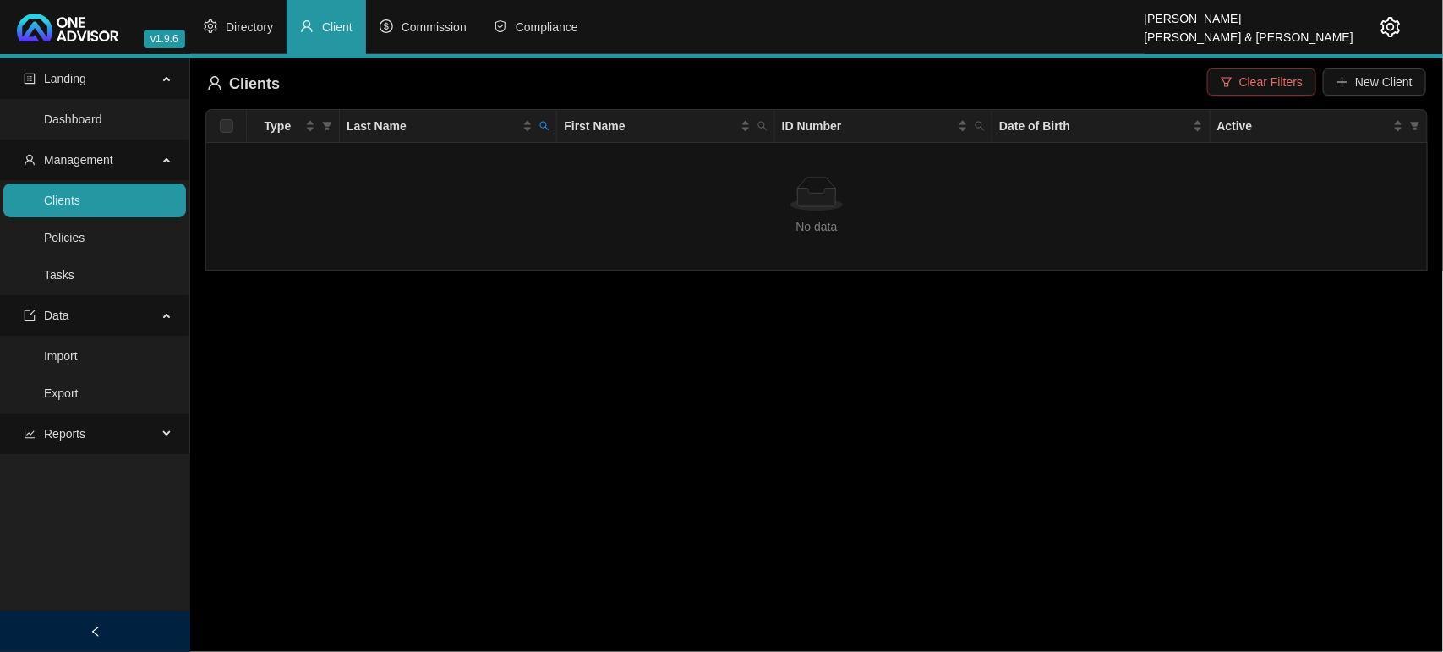
click at [1252, 85] on span "Clear Filters" at bounding box center [1270, 82] width 63 height 19
